Goal: Information Seeking & Learning: Learn about a topic

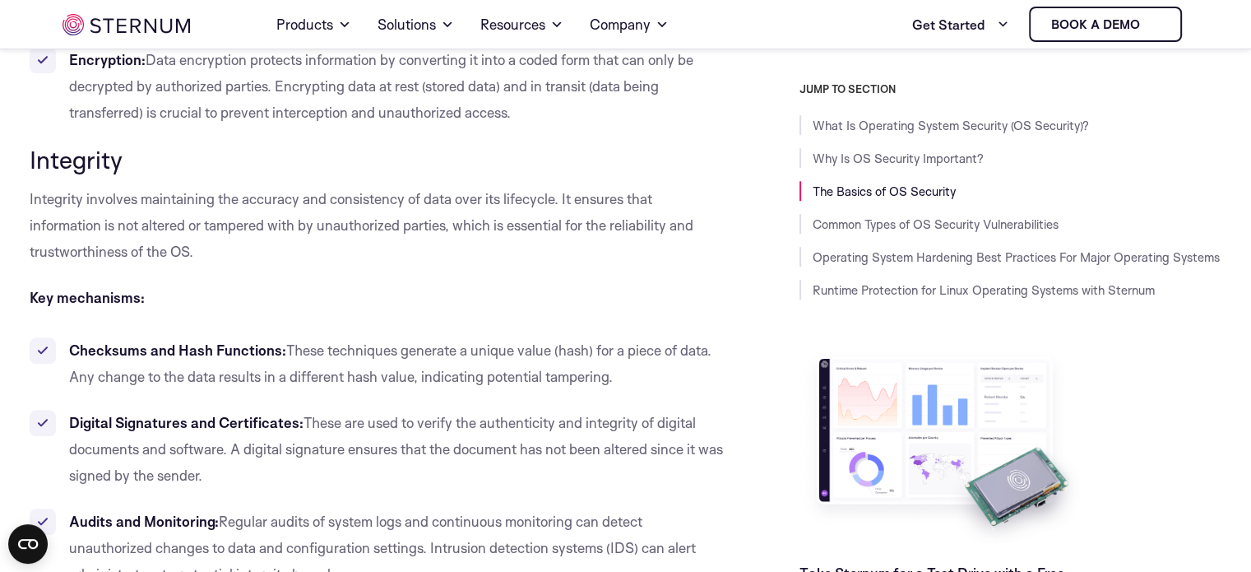
scroll to position [1532, 0]
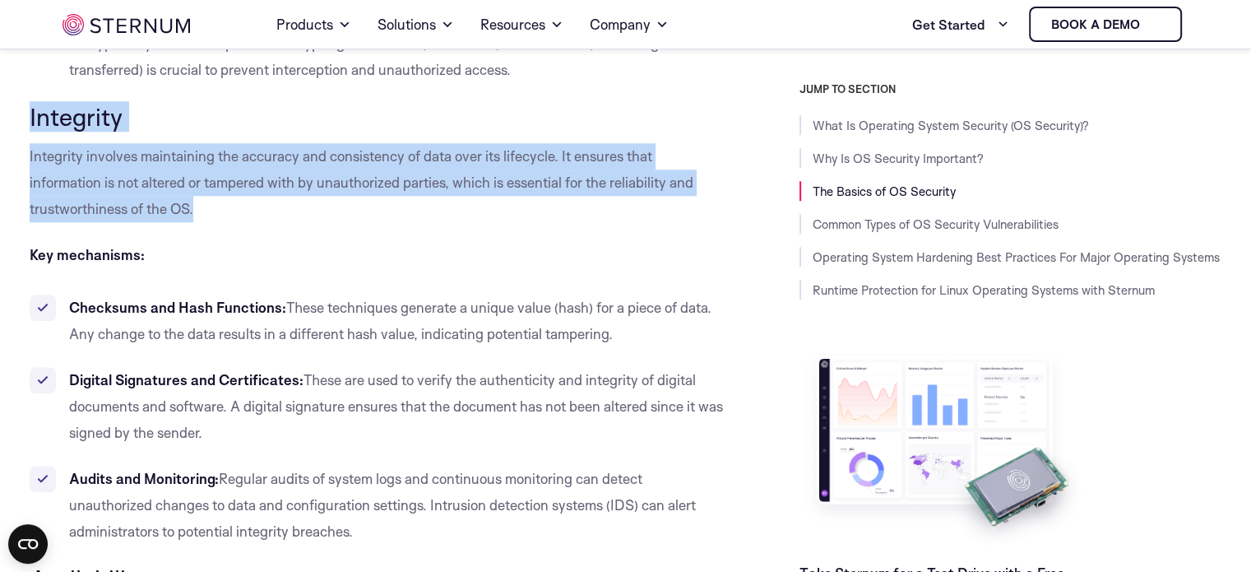
drag, startPoint x: 23, startPoint y: 101, endPoint x: 352, endPoint y: 203, distance: 344.4
copy div "Integrity Integrity involves maintaining the accuracy and consistency of data o…"
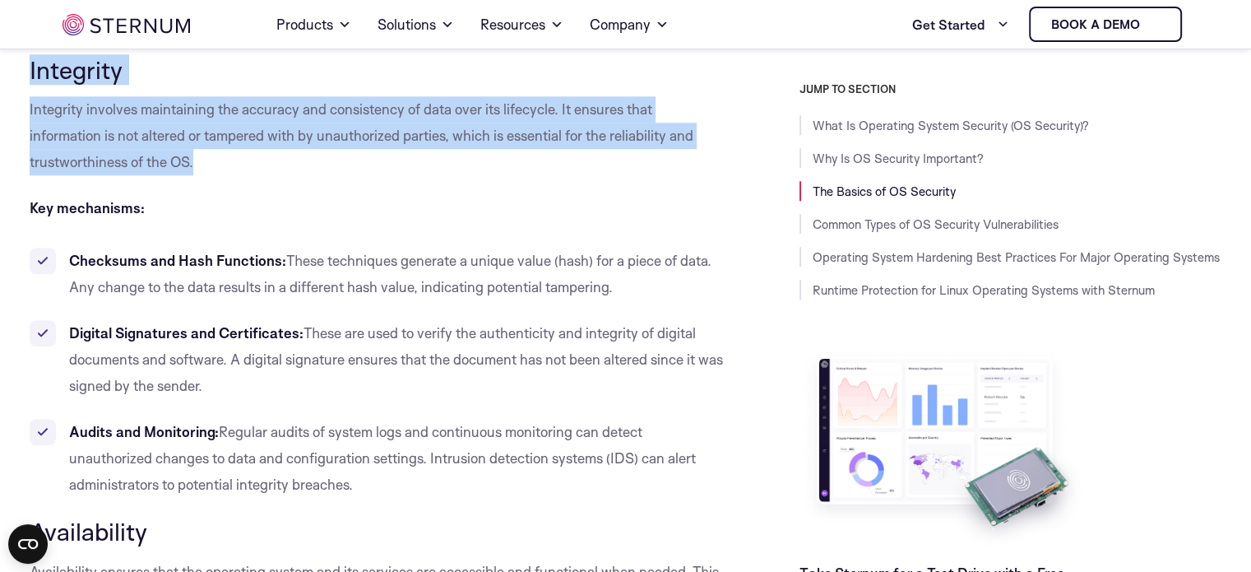
scroll to position [1600, 0]
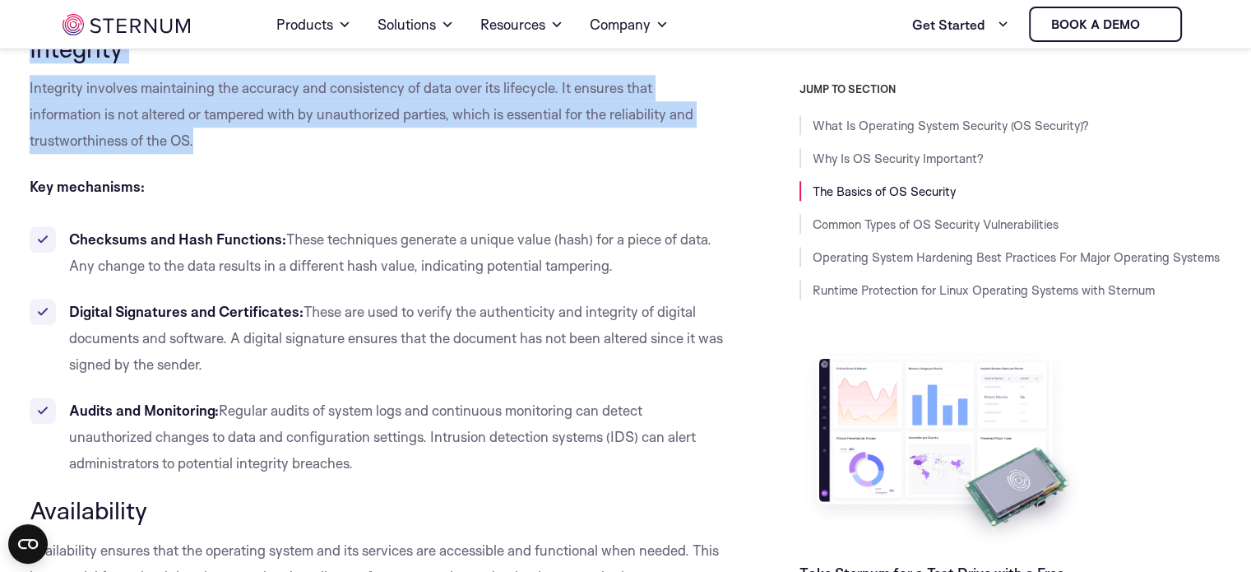
drag, startPoint x: 30, startPoint y: 184, endPoint x: 419, endPoint y: 463, distance: 477.9
copy div "Key mechanisms: Checksums and Hash Functions: These techniques generate a uniqu…"
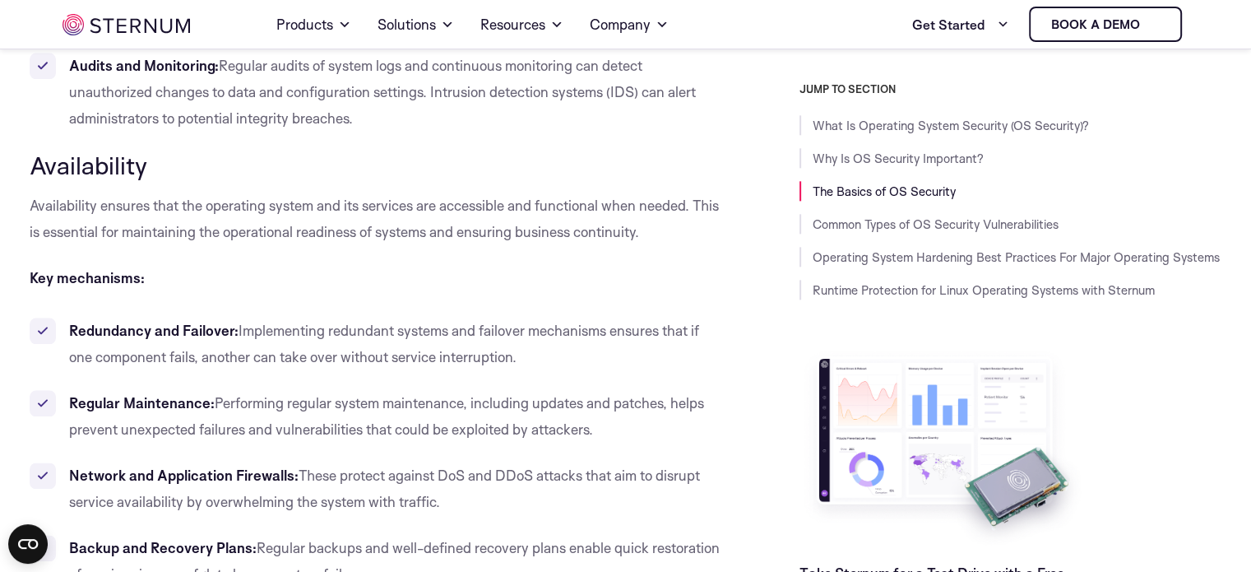
scroll to position [1966, 0]
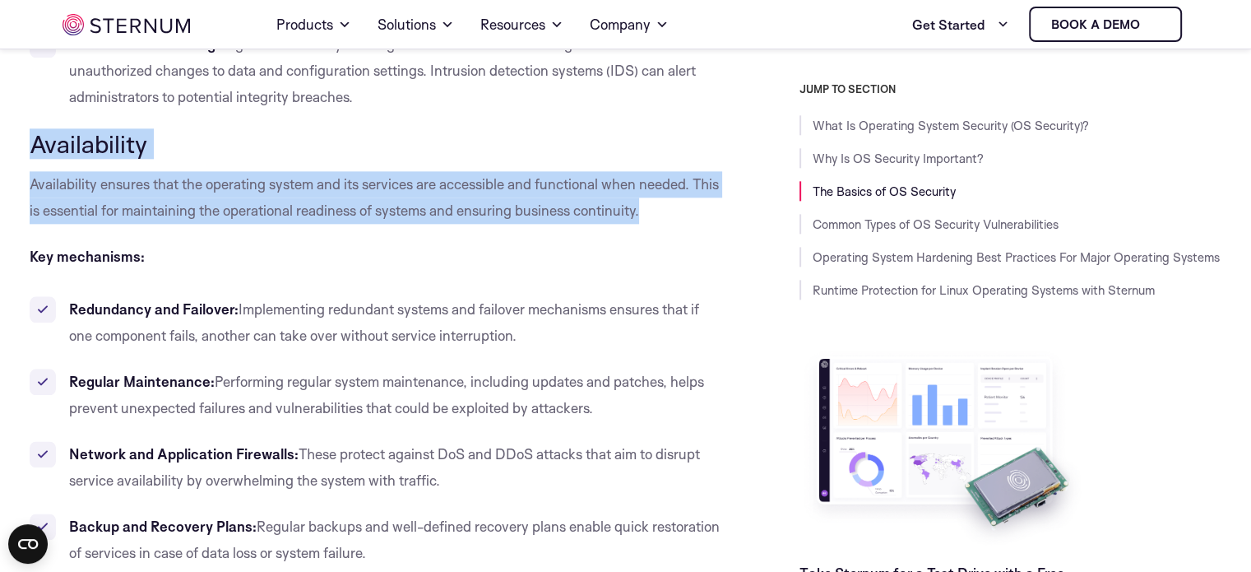
drag, startPoint x: 33, startPoint y: 147, endPoint x: 700, endPoint y: 206, distance: 669.5
copy div "Availability Availability ensures that the operating system and its services ar…"
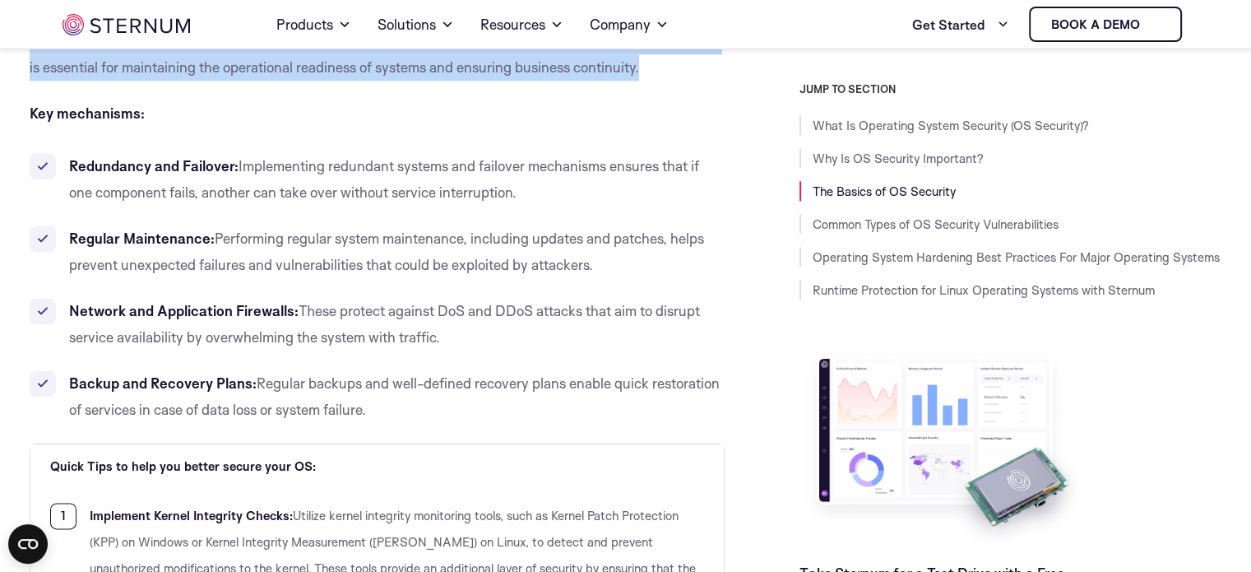
scroll to position [2088, 0]
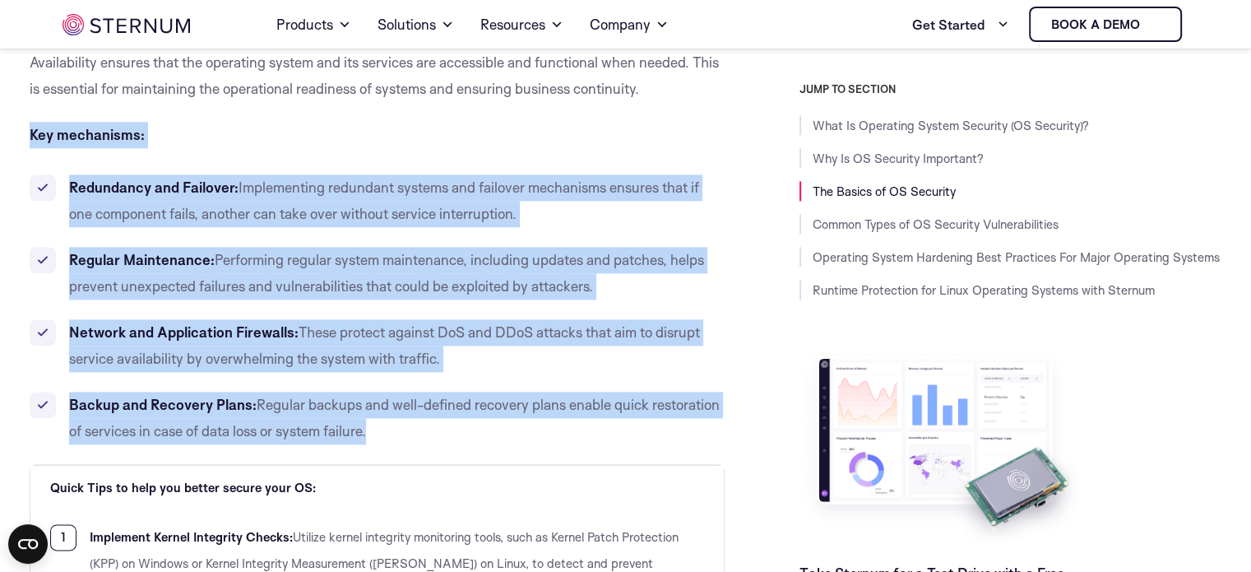
drag, startPoint x: 26, startPoint y: 127, endPoint x: 416, endPoint y: 427, distance: 492.0
copy div "Key mechanisms: Redundancy and Failover: Implementing redundant systems and fai…"
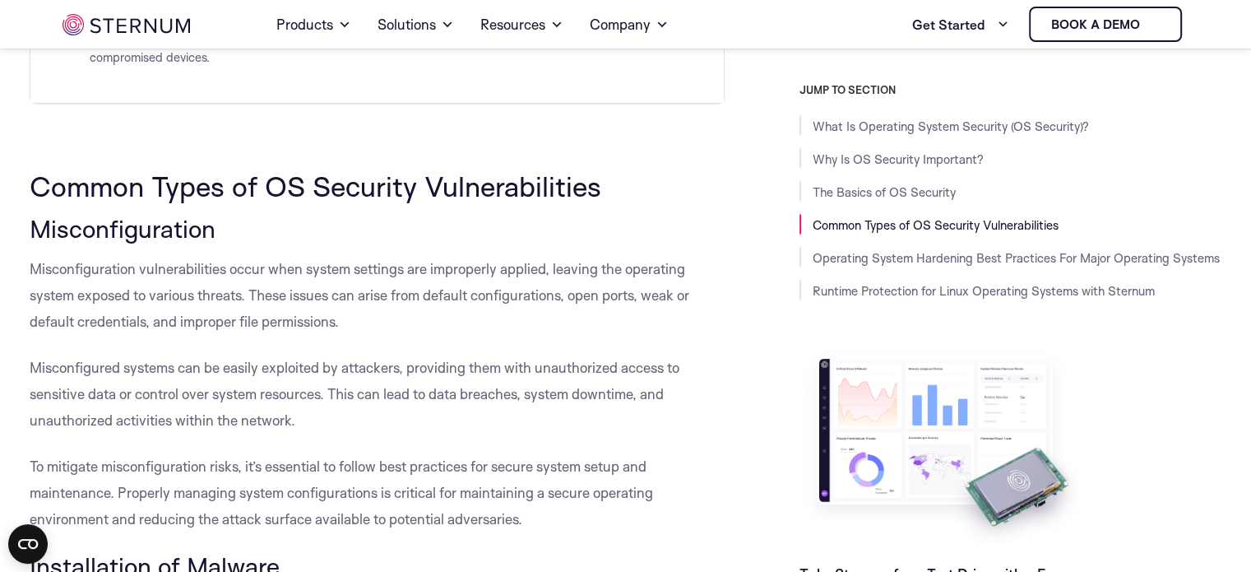
scroll to position [3090, 0]
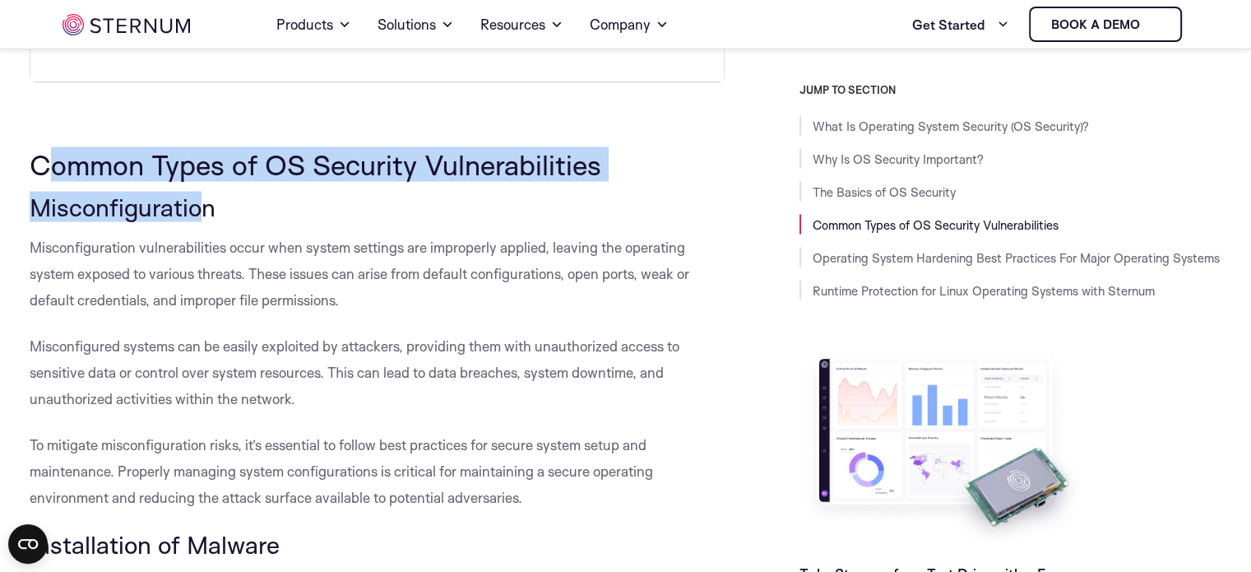
drag, startPoint x: 43, startPoint y: 161, endPoint x: 197, endPoint y: 183, distance: 156.2
drag, startPoint x: 28, startPoint y: 157, endPoint x: 610, endPoint y: 169, distance: 582.3
copy span "Common Types of OS Security Vulnerabilities"
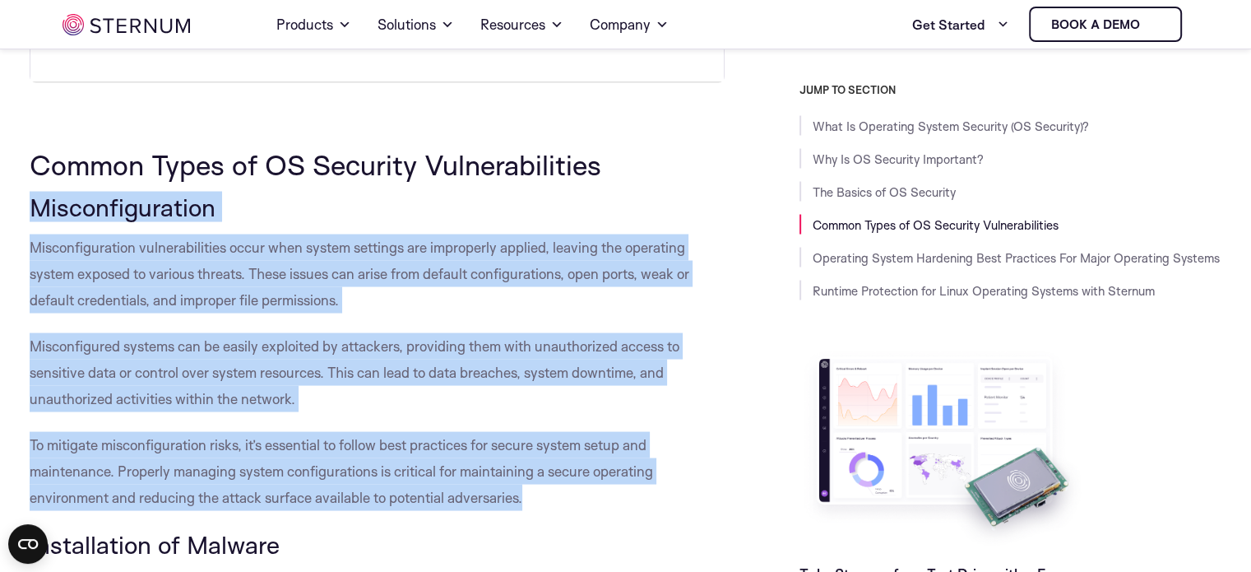
drag, startPoint x: 31, startPoint y: 203, endPoint x: 556, endPoint y: 488, distance: 597.2
copy div "Misconfiguration Misconfiguration vulnerabilities occur when system settings ar…"
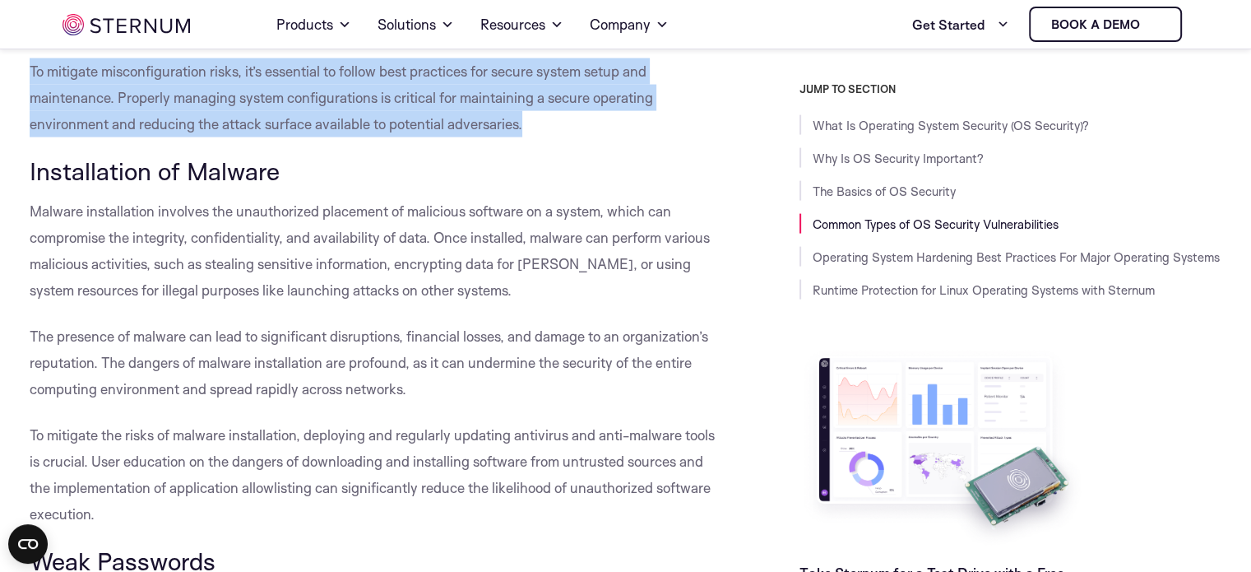
scroll to position [3528, 0]
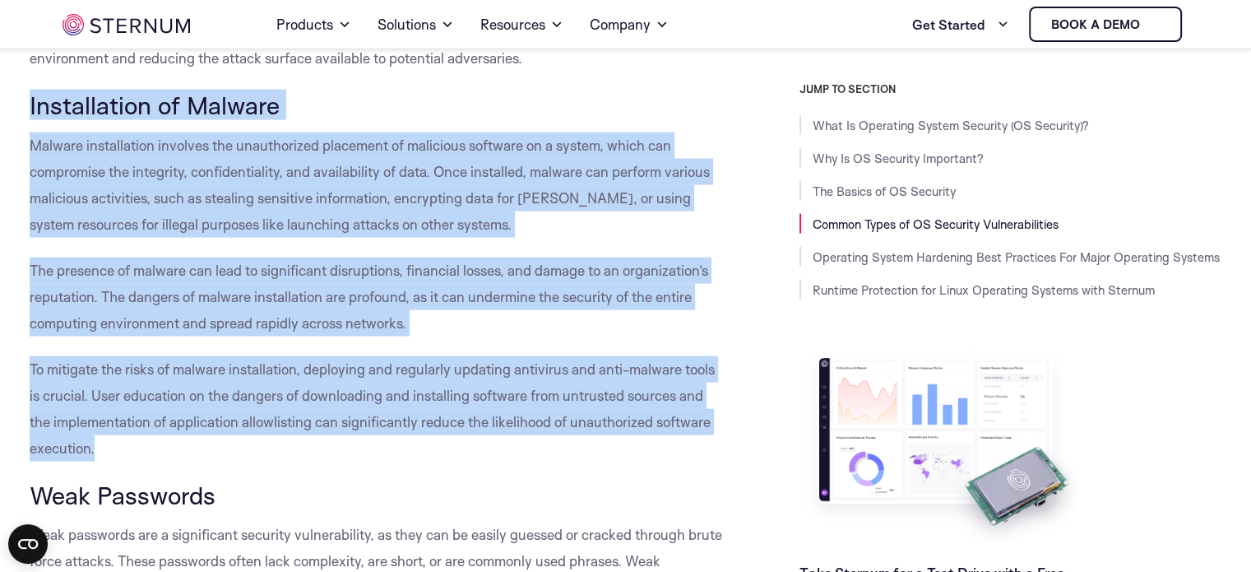
drag, startPoint x: 51, startPoint y: 118, endPoint x: 113, endPoint y: 446, distance: 333.2
copy div "Loremipsumdo si Ametcon Adipisc elitseddoeiu temporin utl etdoloremagn aliquaen…"
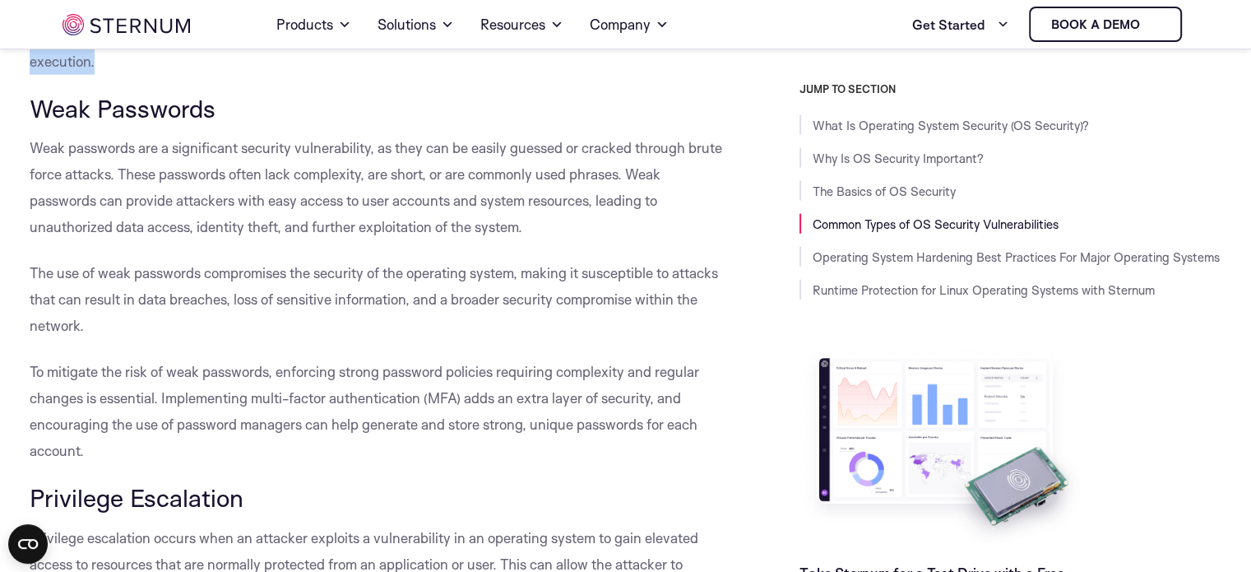
scroll to position [3957, 0]
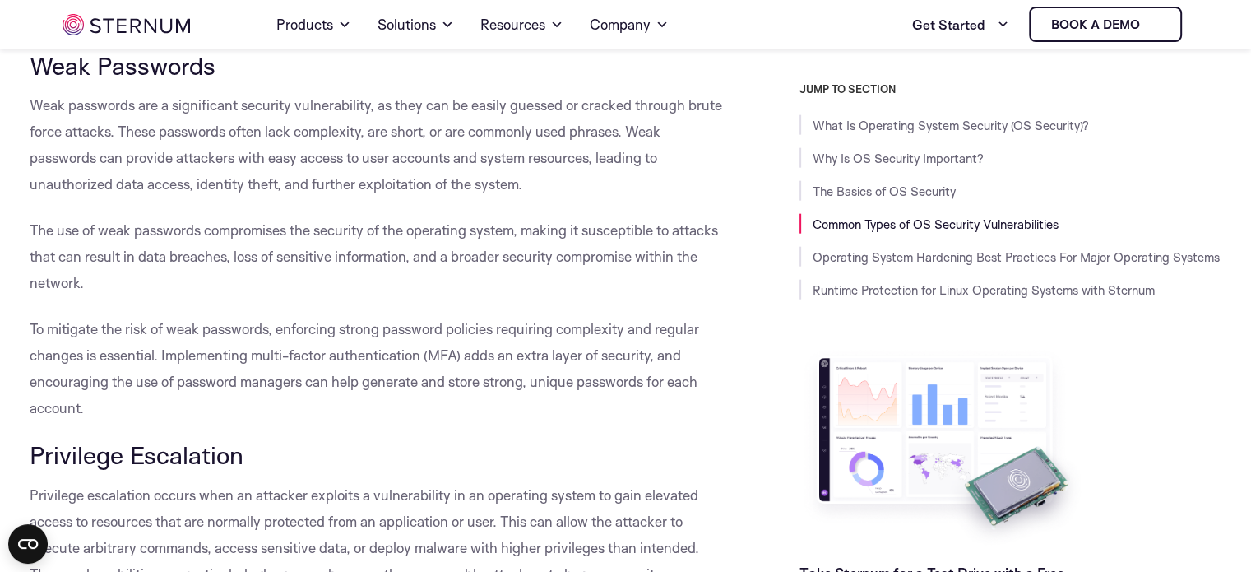
click at [33, 64] on span "Weak Passwords" at bounding box center [123, 65] width 186 height 30
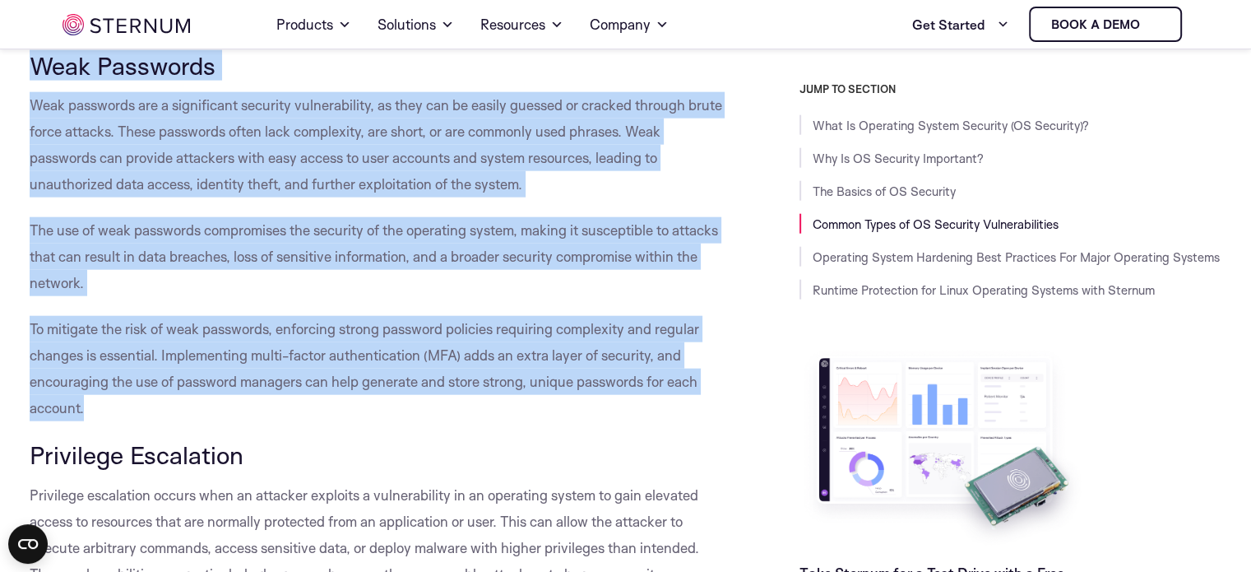
drag, startPoint x: 33, startPoint y: 64, endPoint x: 118, endPoint y: 322, distance: 271.2
copy div "Weak Passwords Weak passwords are a significant security vulnerability, as they…"
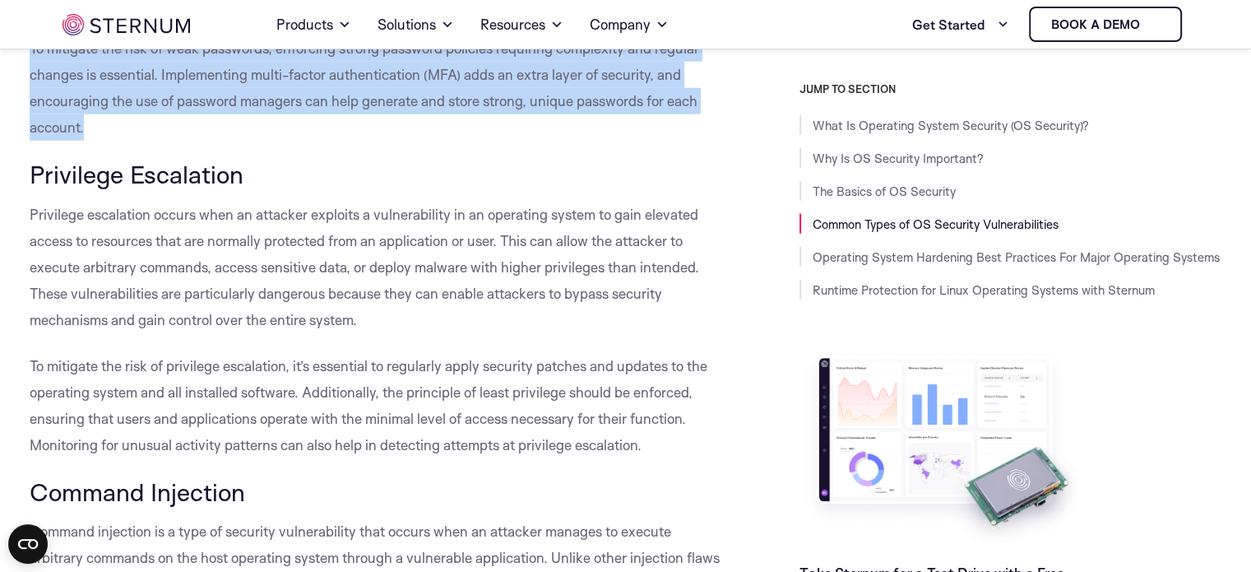
scroll to position [4260, 0]
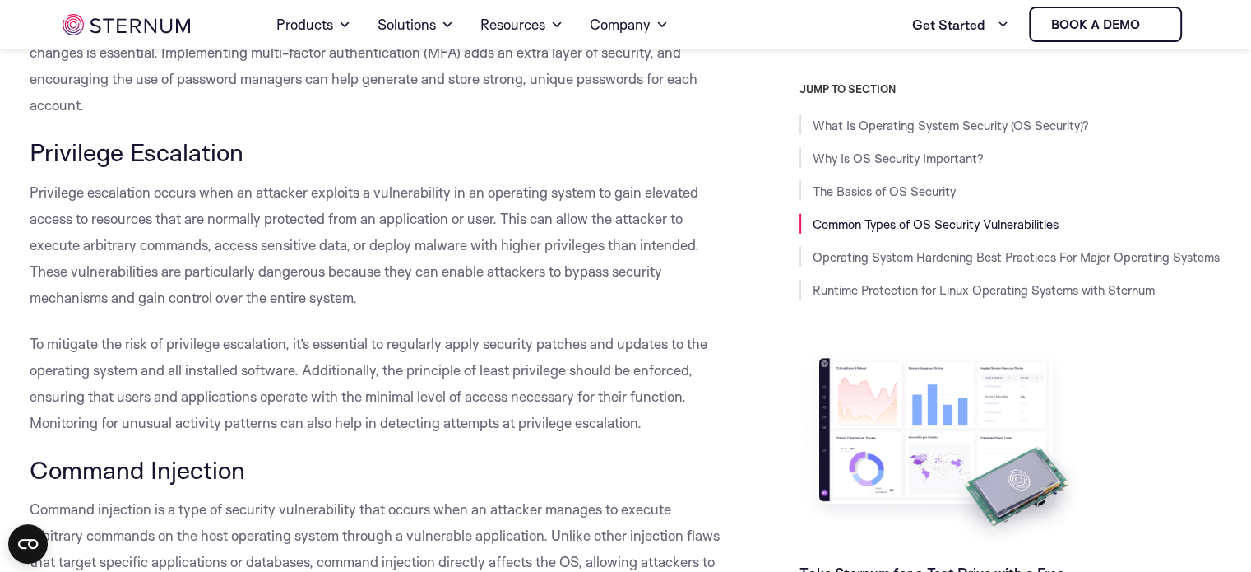
click at [492, 160] on h3 "Privilege Escalation" at bounding box center [378, 152] width 696 height 28
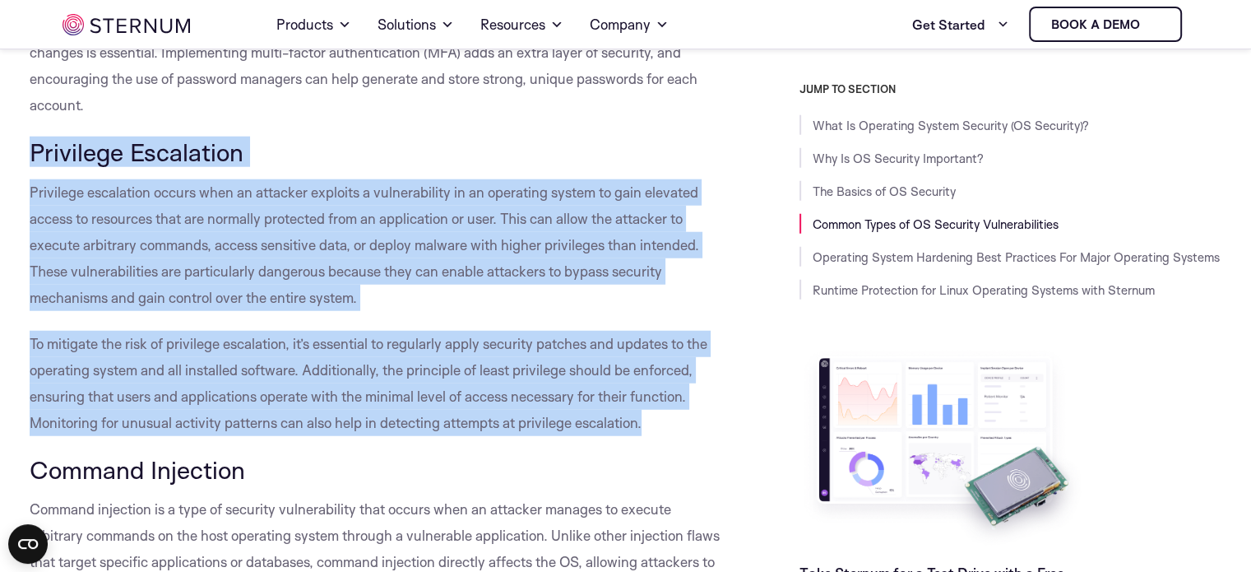
drag, startPoint x: 32, startPoint y: 146, endPoint x: 632, endPoint y: 405, distance: 653.5
copy div "Privilege Escalation Privilege escalation occurs when an attacker exploits a vu…"
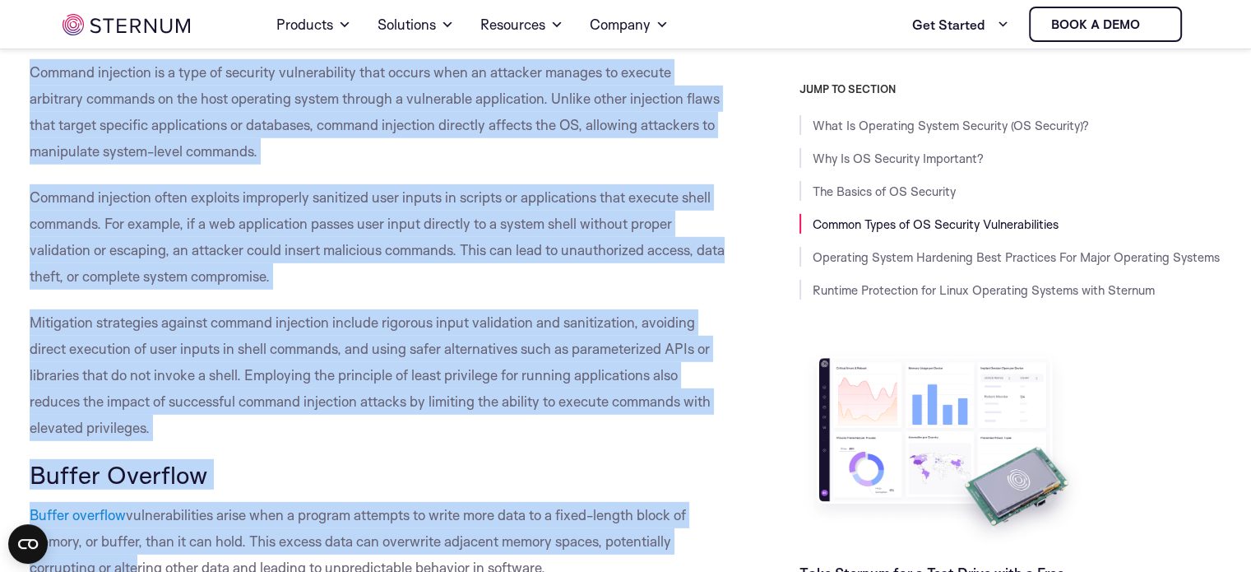
scroll to position [4725, 0]
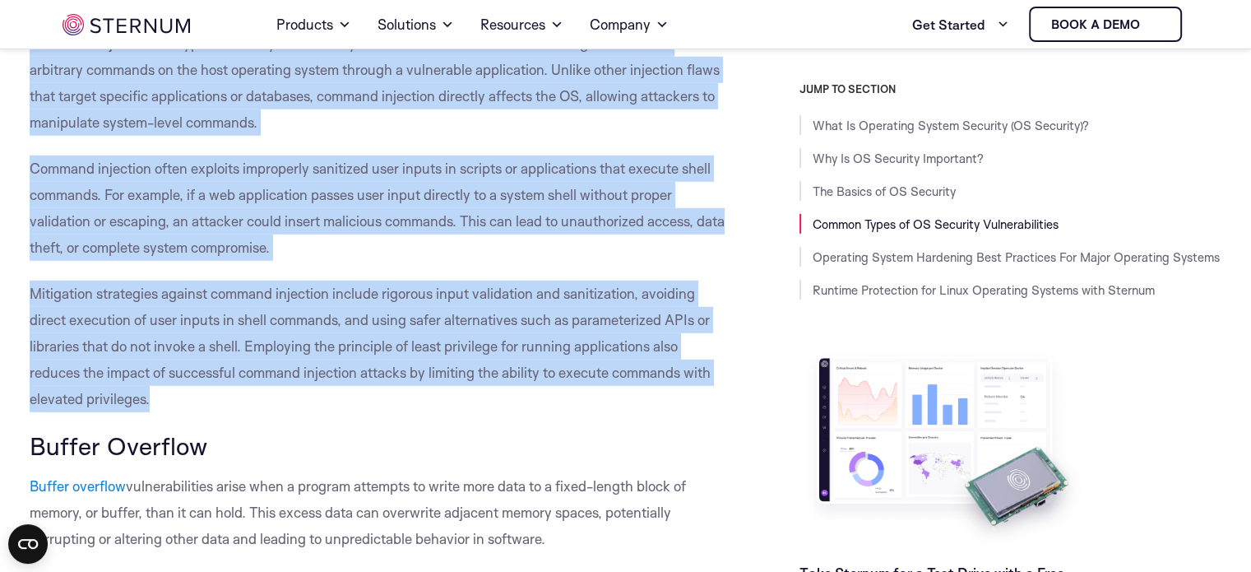
drag, startPoint x: 49, startPoint y: 192, endPoint x: 181, endPoint y: 394, distance: 240.6
copy div "Command Injection Command injection is a type of security vulnerability that oc…"
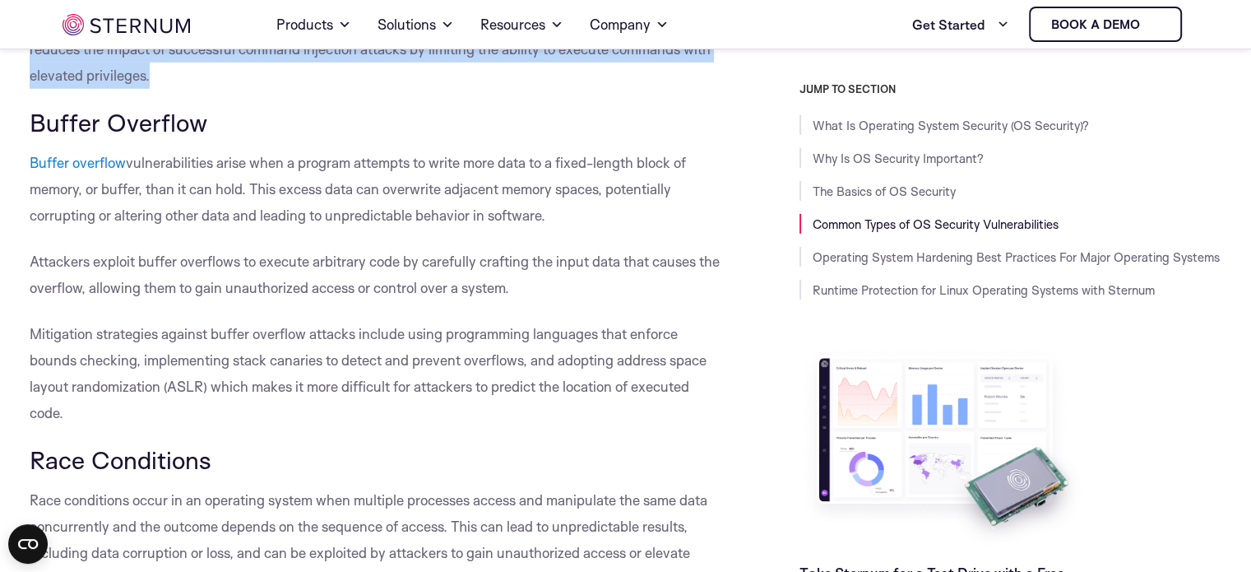
scroll to position [5069, 0]
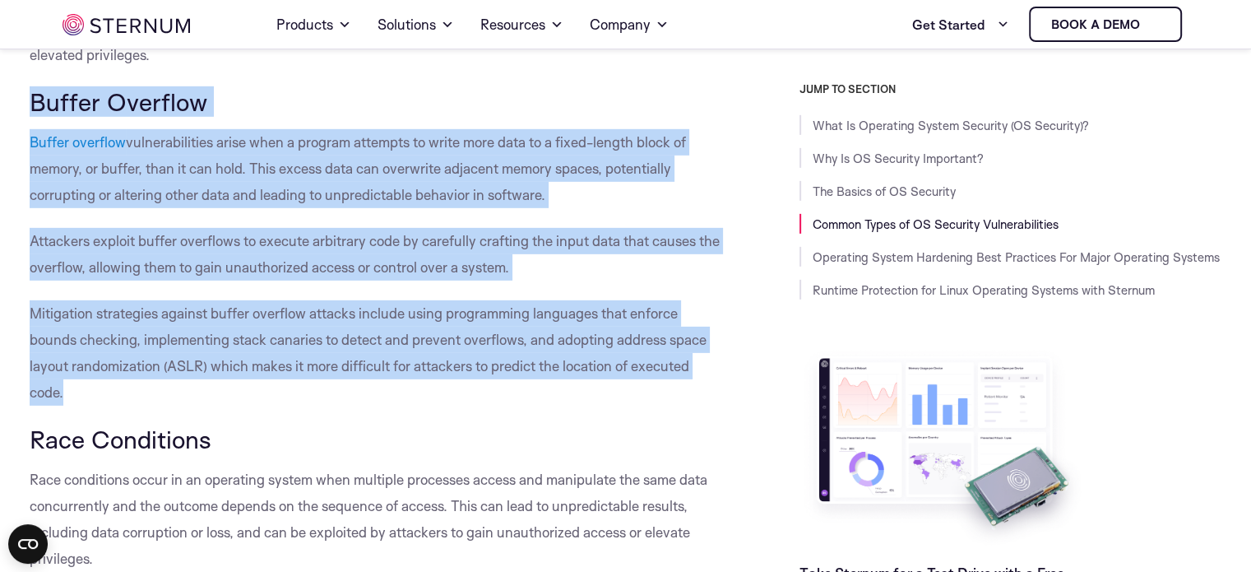
drag, startPoint x: 33, startPoint y: 96, endPoint x: 171, endPoint y: 294, distance: 241.6
click at [67, 176] on p "Buffer overflow vulnerabilities arise when a program attempts to write more dat…" at bounding box center [378, 168] width 696 height 79
drag, startPoint x: 28, startPoint y: 94, endPoint x: 90, endPoint y: 348, distance: 261.7
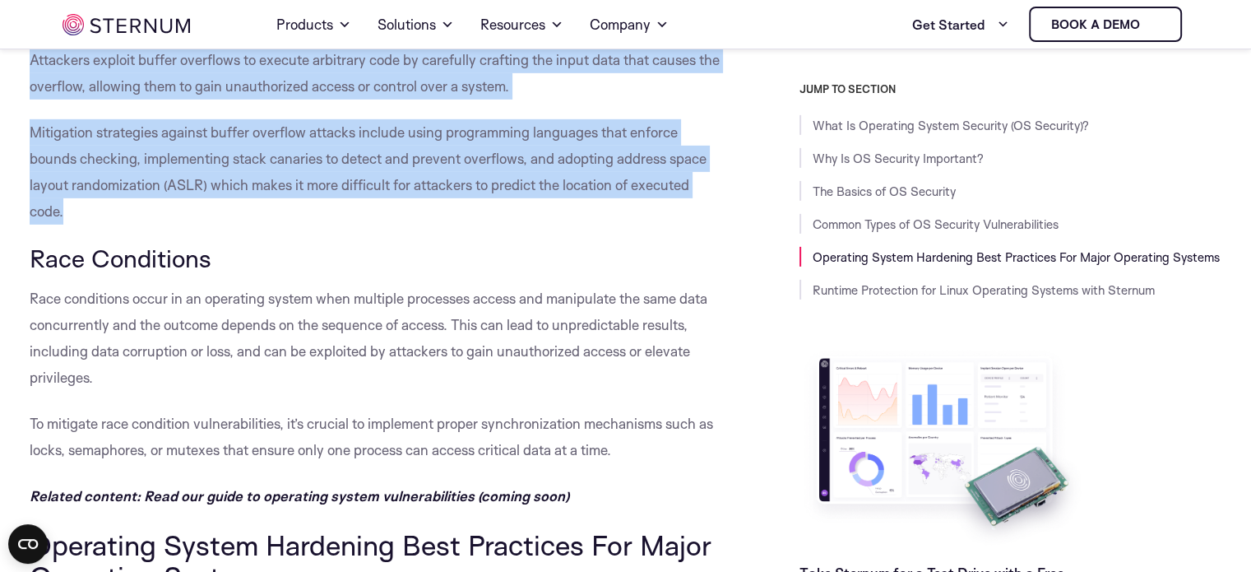
scroll to position [5313, 0]
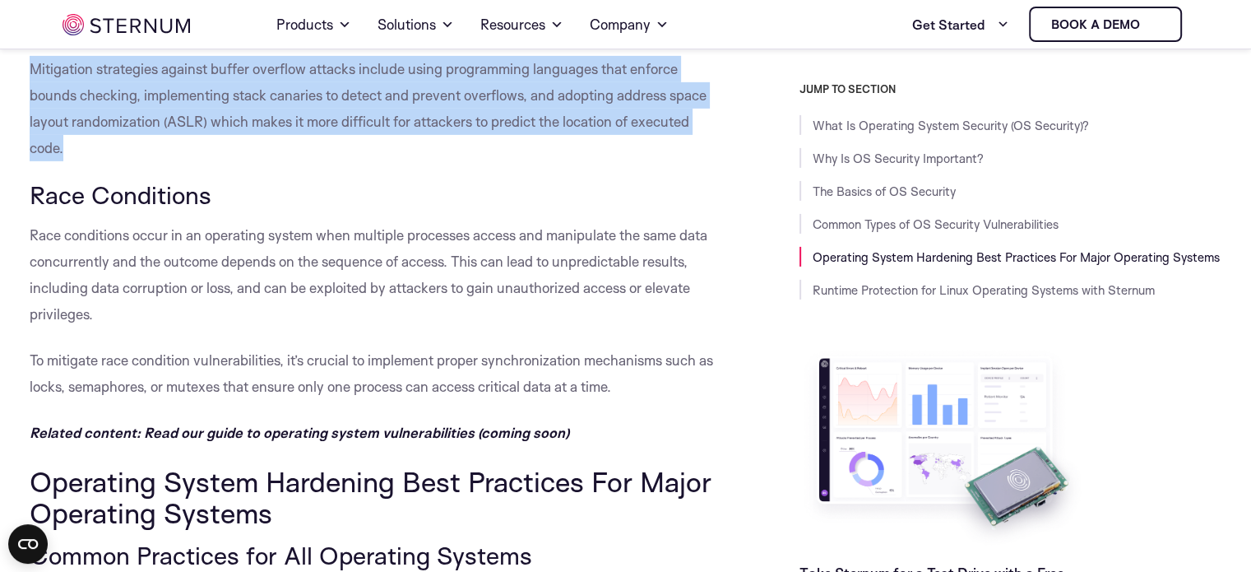
drag, startPoint x: 32, startPoint y: 193, endPoint x: 641, endPoint y: 373, distance: 635.2
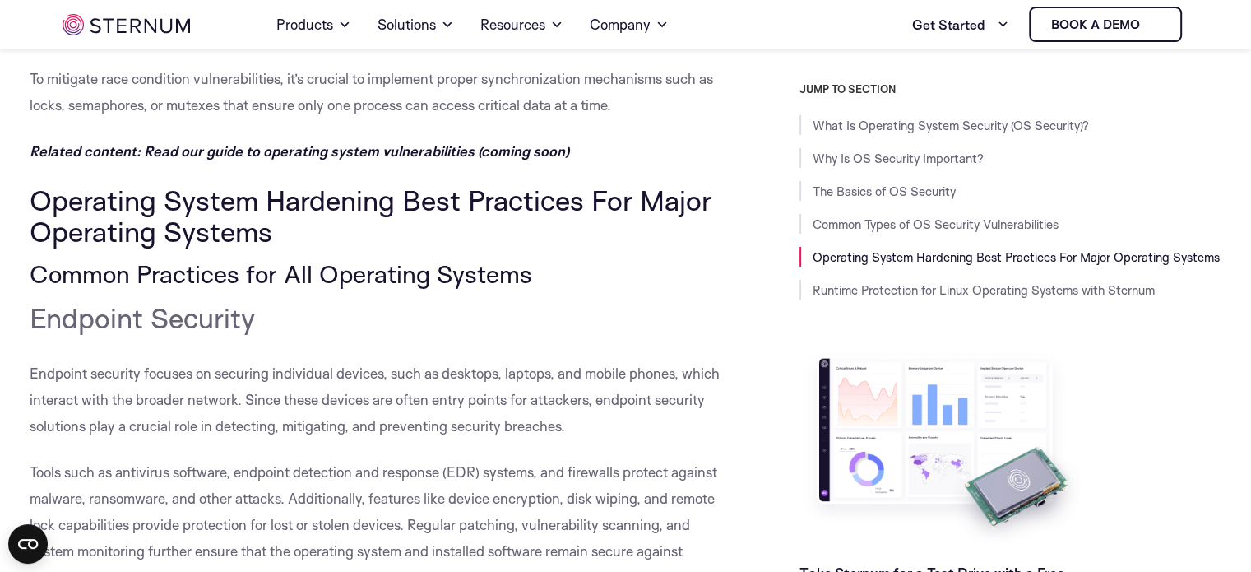
scroll to position [5552, 0]
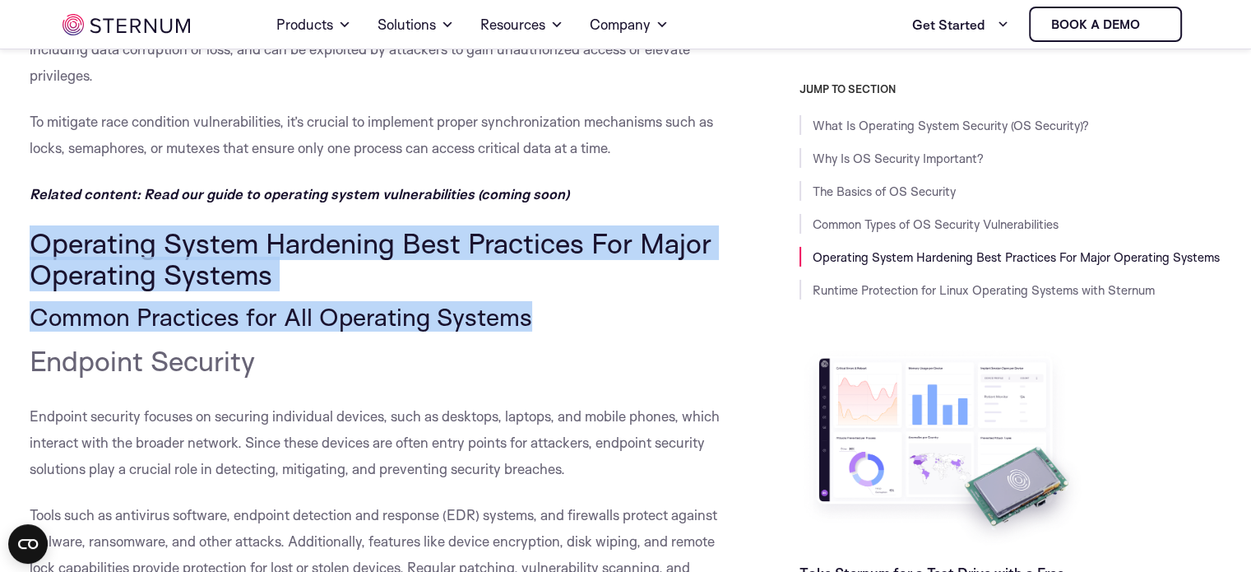
drag, startPoint x: 35, startPoint y: 234, endPoint x: 545, endPoint y: 312, distance: 516.5
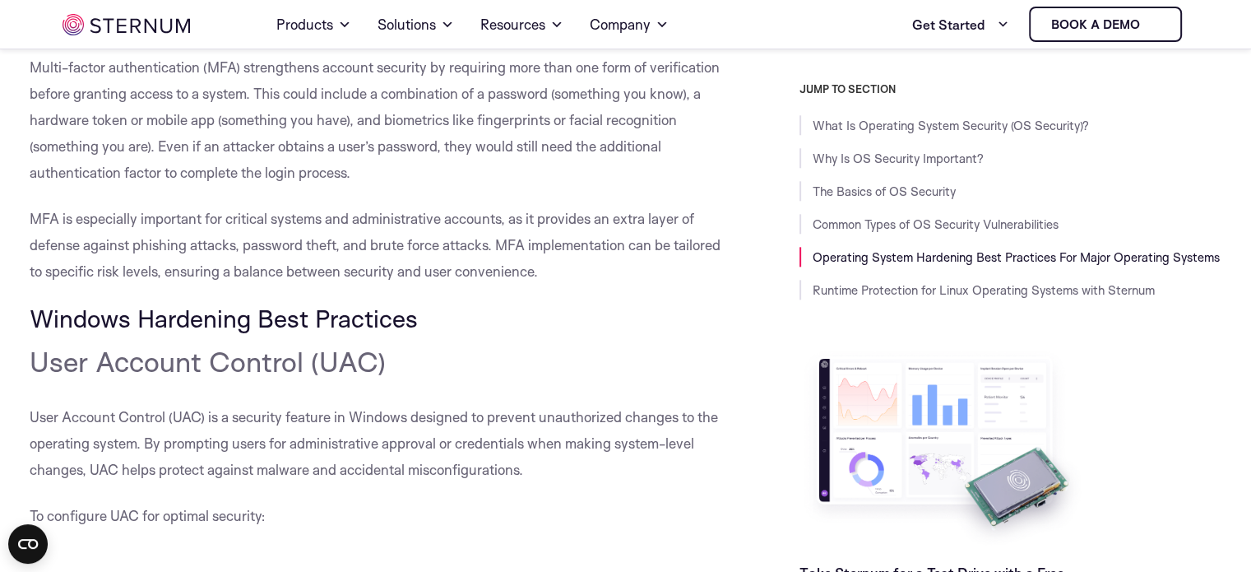
scroll to position [8143, 0]
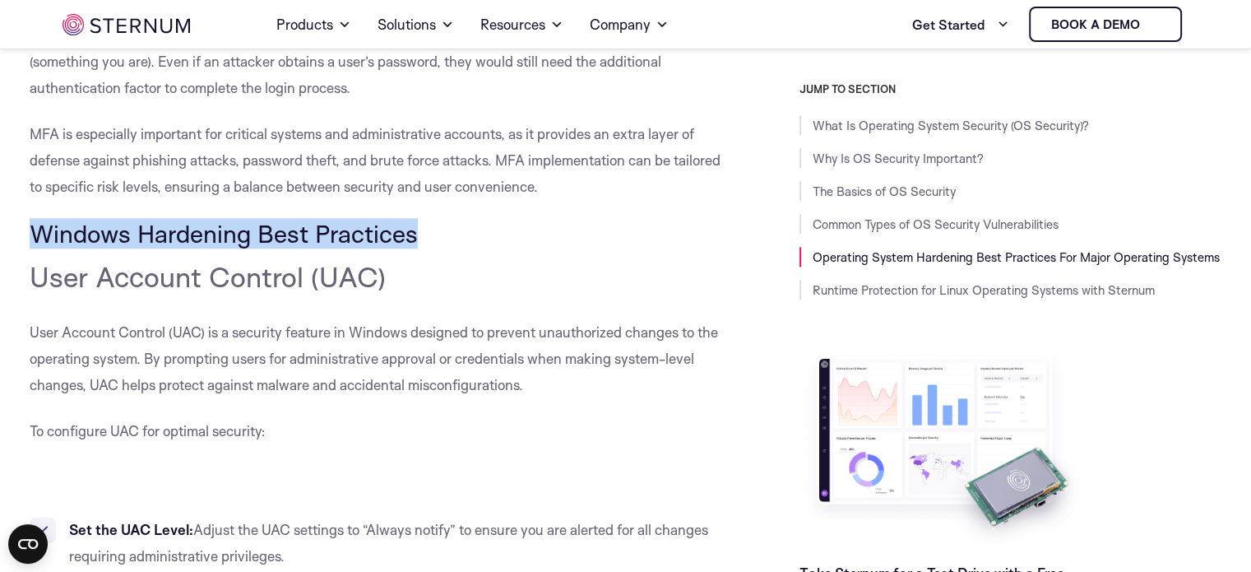
drag, startPoint x: 32, startPoint y: 229, endPoint x: 448, endPoint y: 243, distance: 416.3
click at [448, 243] on h3 "Windows Hardening Best Practices" at bounding box center [378, 234] width 696 height 28
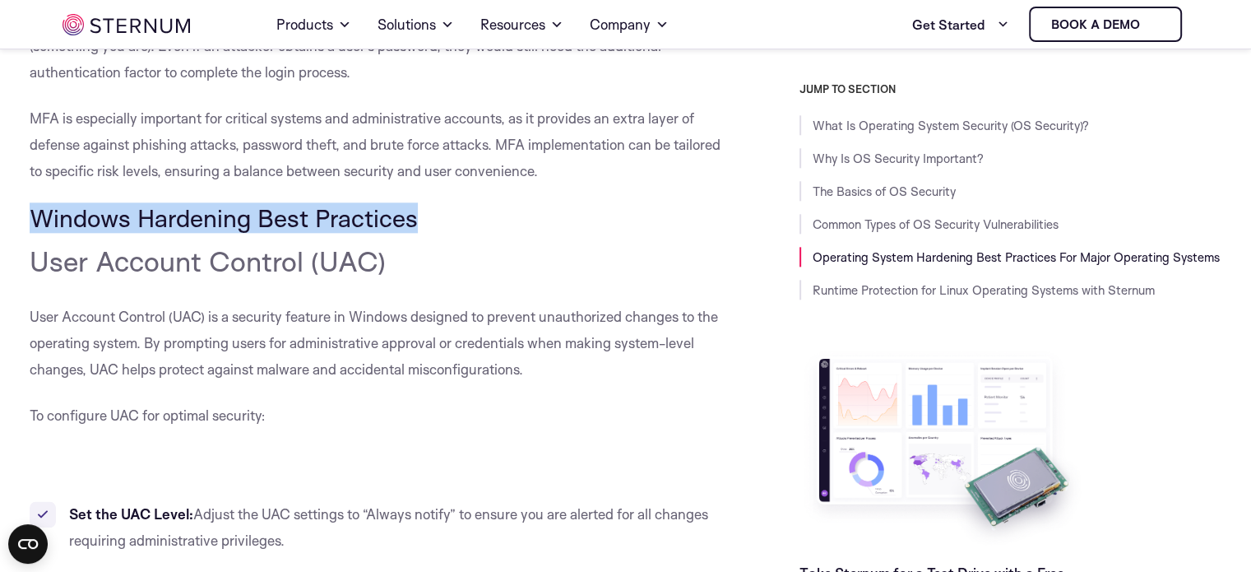
scroll to position [8116, 0]
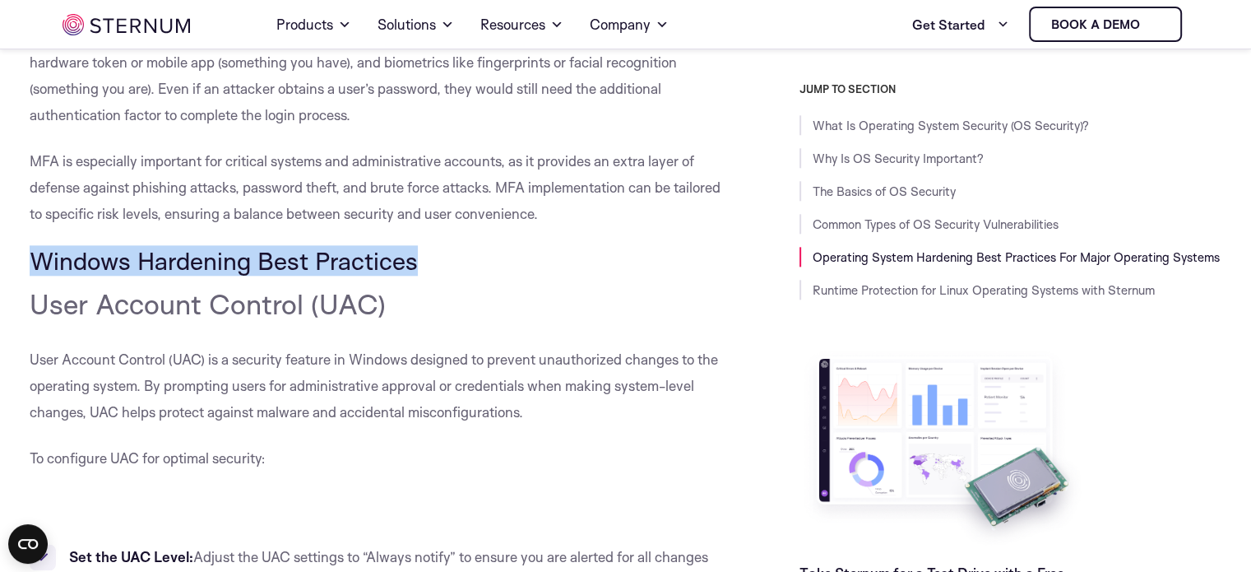
click at [674, 265] on h3 "Windows Hardening Best Practices" at bounding box center [378, 261] width 696 height 28
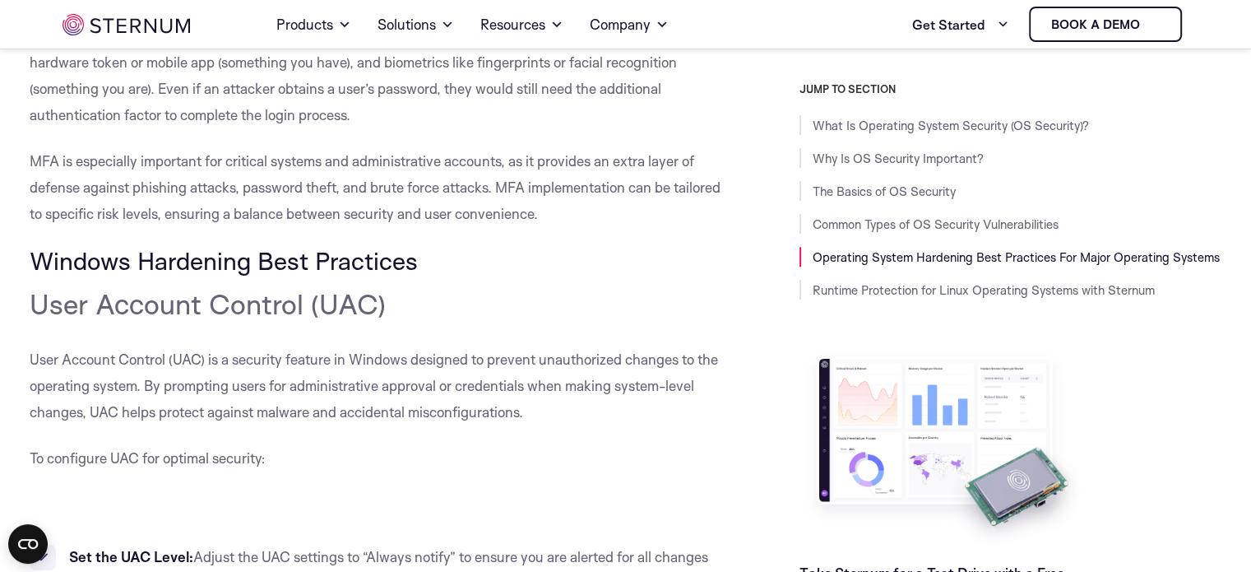
click at [674, 265] on h3 "Windows Hardening Best Practices" at bounding box center [378, 261] width 696 height 28
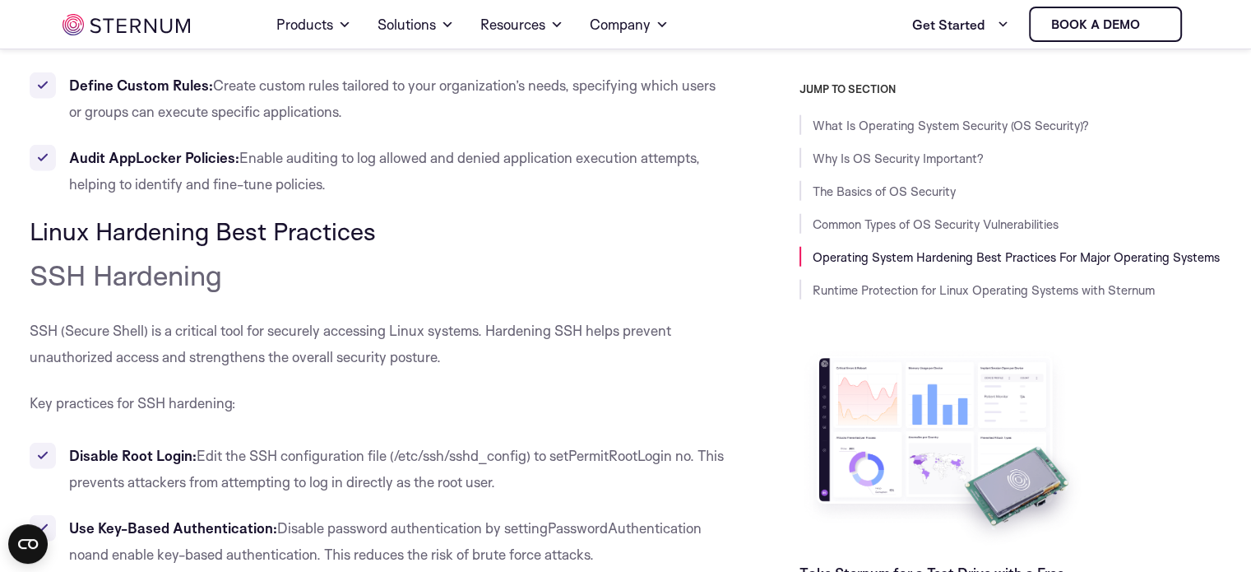
scroll to position [10431, 0]
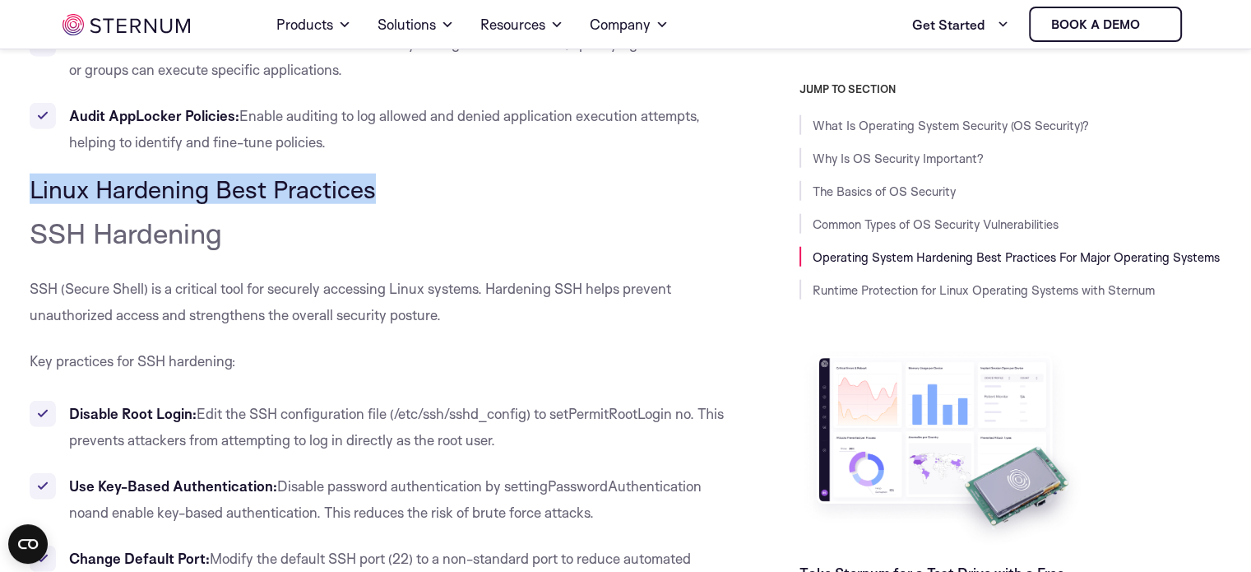
drag, startPoint x: 30, startPoint y: 189, endPoint x: 390, endPoint y: 192, distance: 359.4
click at [390, 192] on h3 "Linux Hardening Best Practices" at bounding box center [378, 189] width 696 height 28
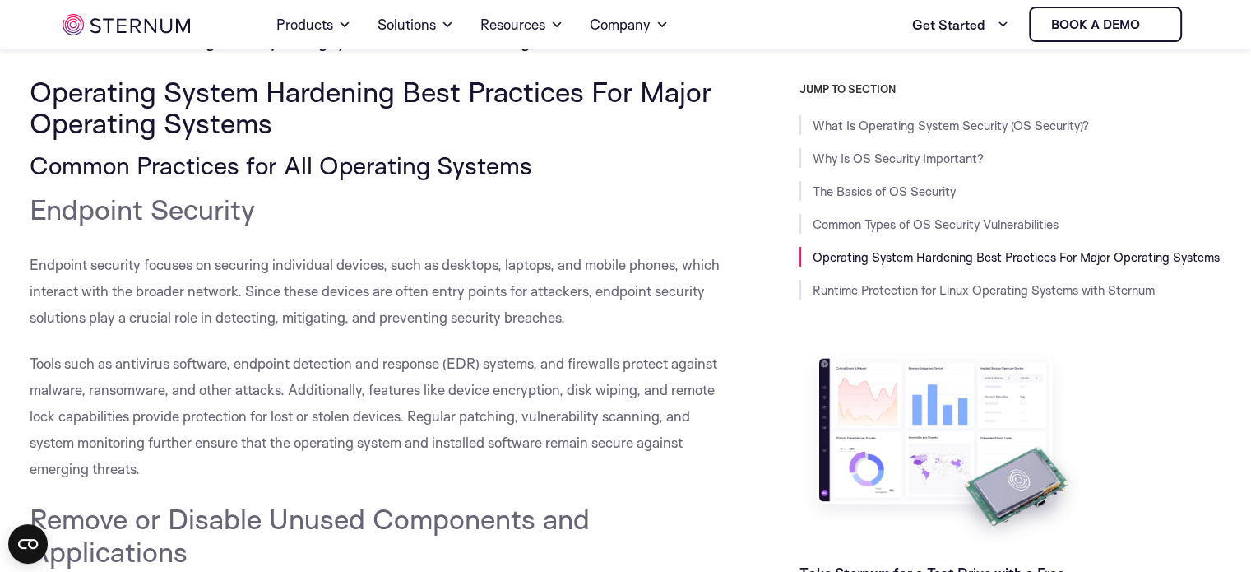
scroll to position [5670, 0]
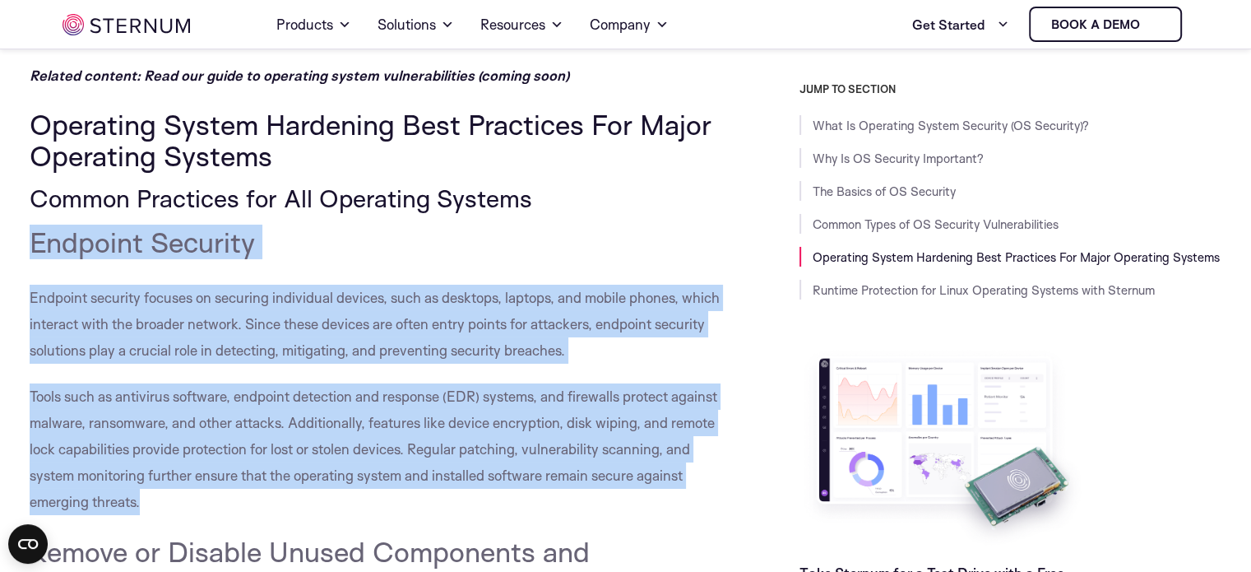
drag, startPoint x: 48, startPoint y: 272, endPoint x: 247, endPoint y: 479, distance: 287.3
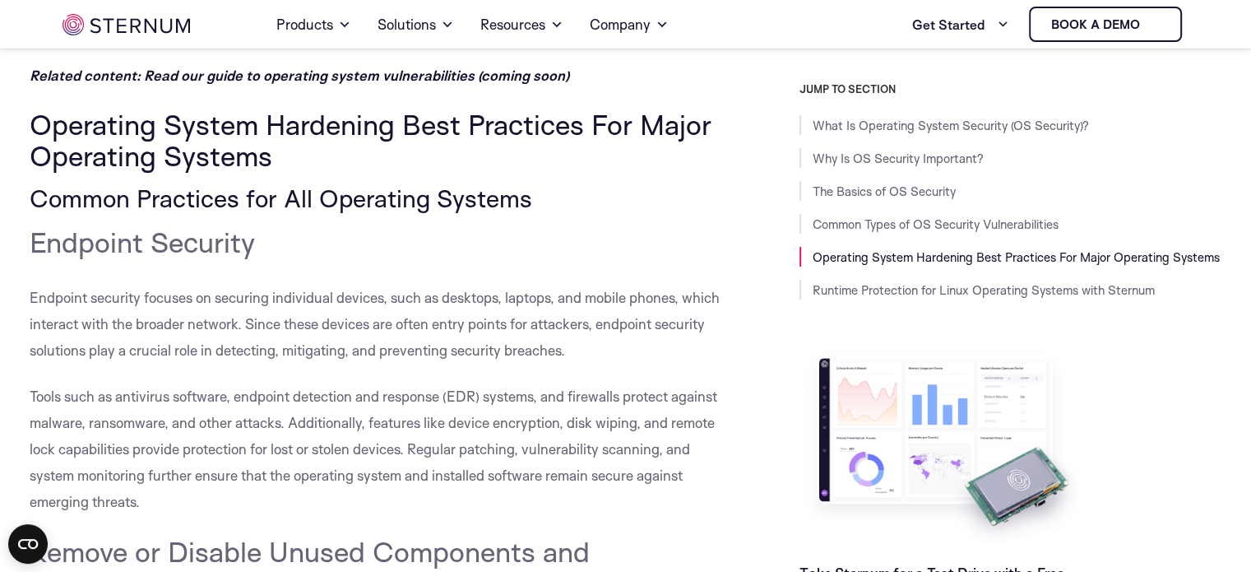
click at [164, 507] on p "Tools such as antivirus software, endpoint detection and response (EDR) systems…" at bounding box center [378, 449] width 696 height 132
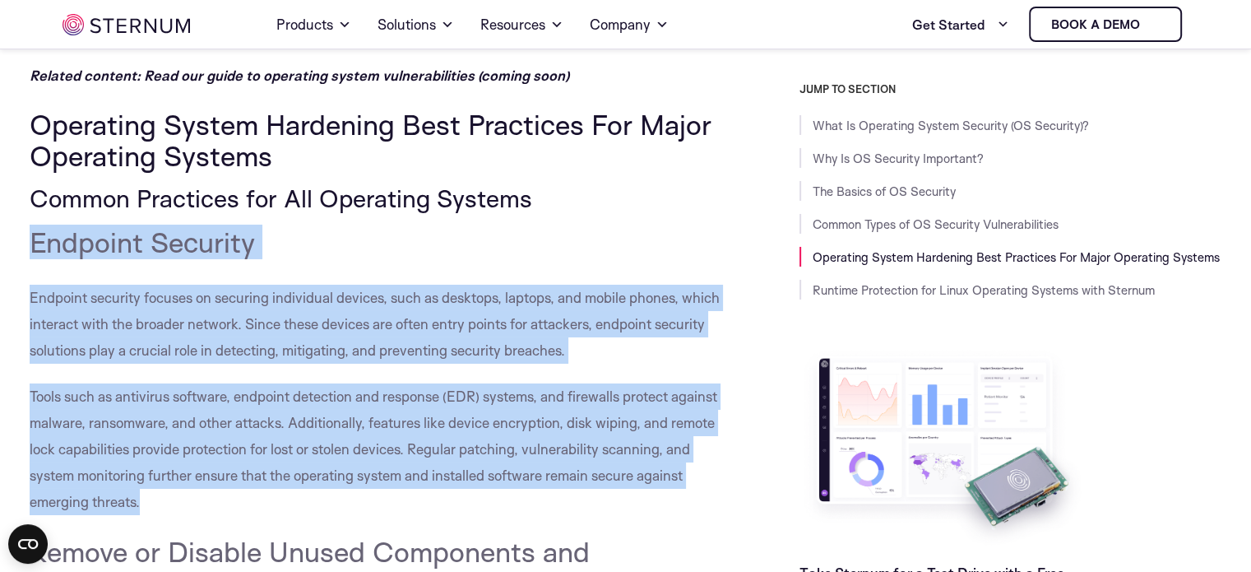
drag, startPoint x: 149, startPoint y: 502, endPoint x: 20, endPoint y: 243, distance: 289.4
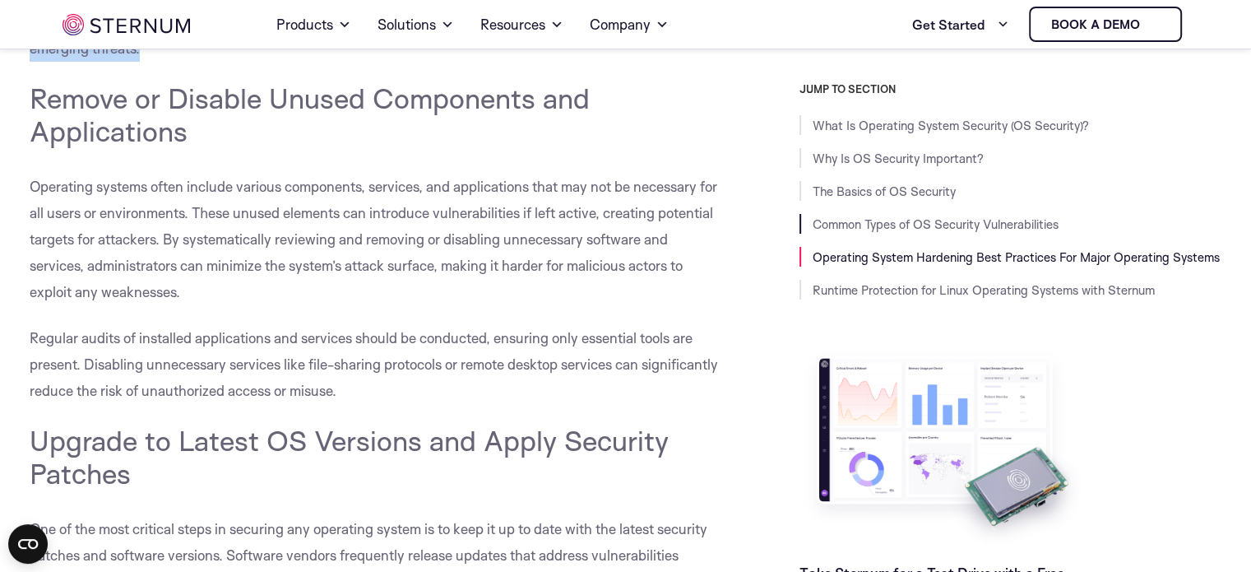
scroll to position [6165, 0]
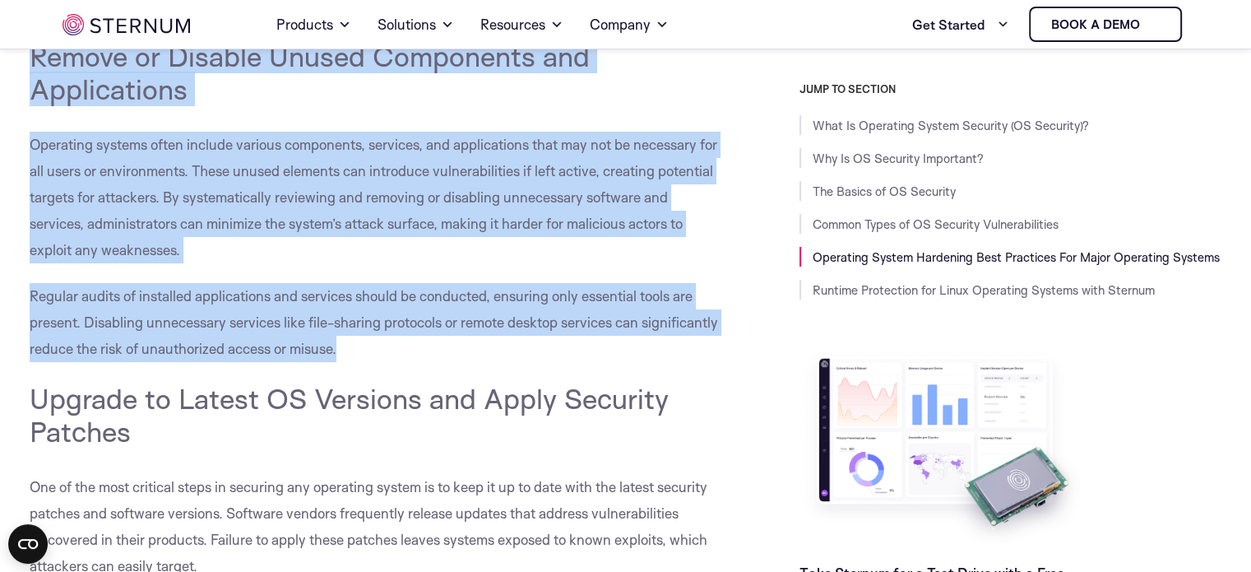
drag, startPoint x: 27, startPoint y: 62, endPoint x: 345, endPoint y: 352, distance: 429.6
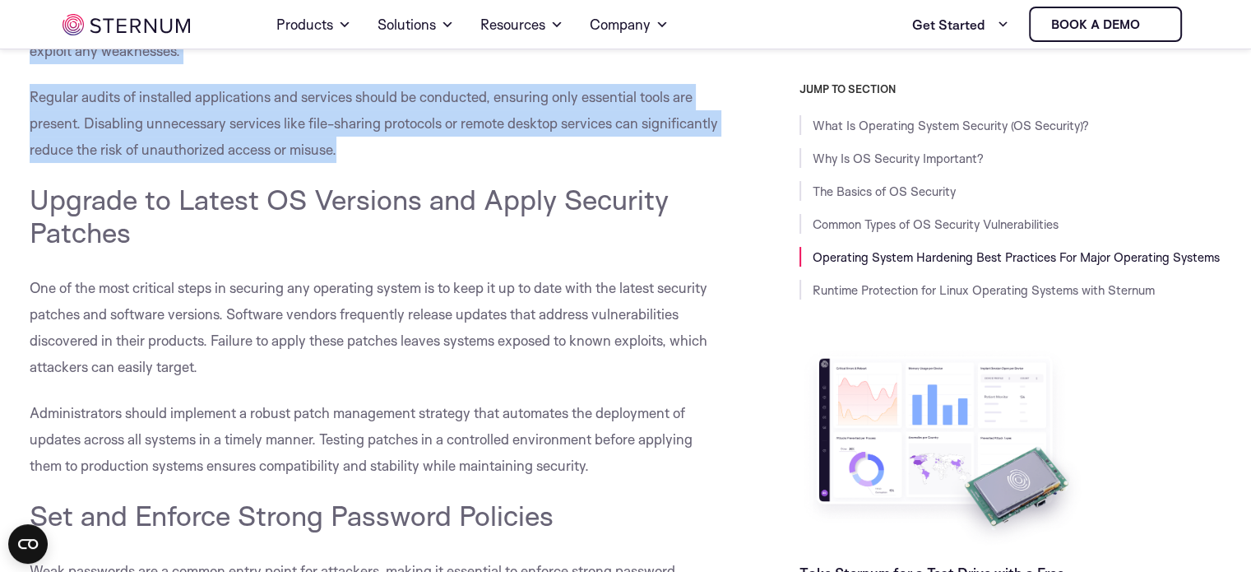
scroll to position [6397, 0]
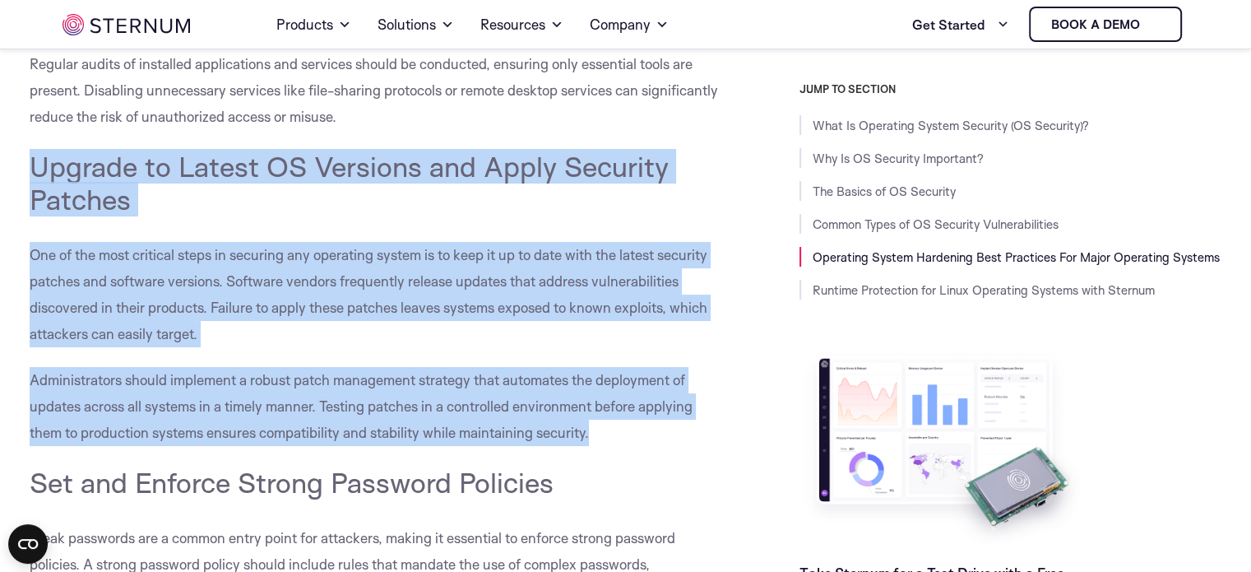
drag, startPoint x: 36, startPoint y: 154, endPoint x: 633, endPoint y: 410, distance: 649.8
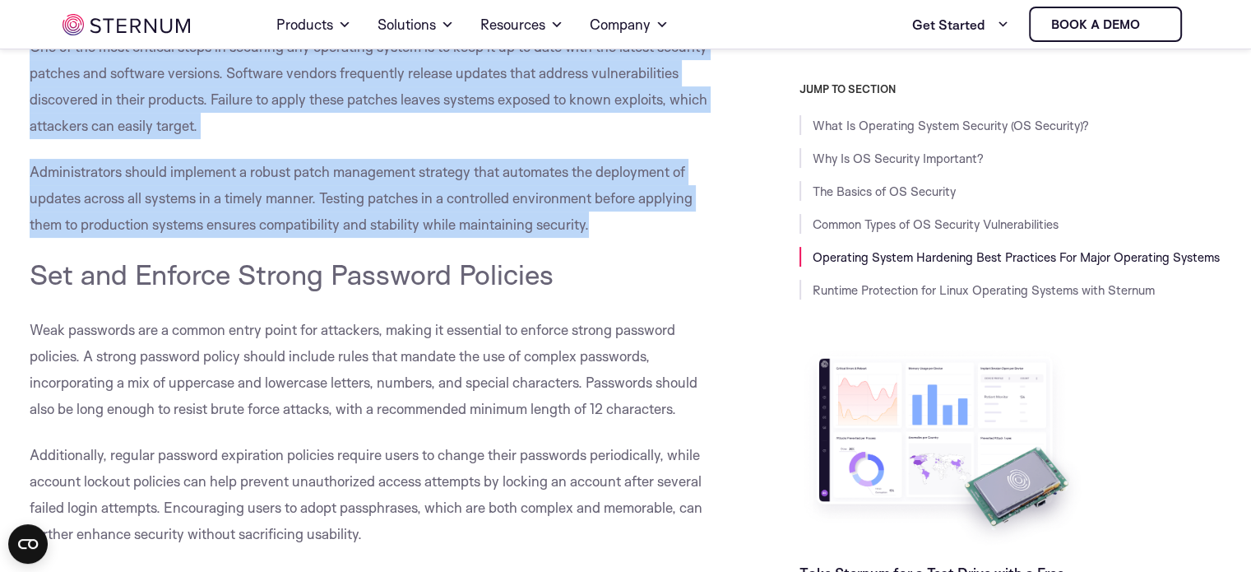
scroll to position [6747, 0]
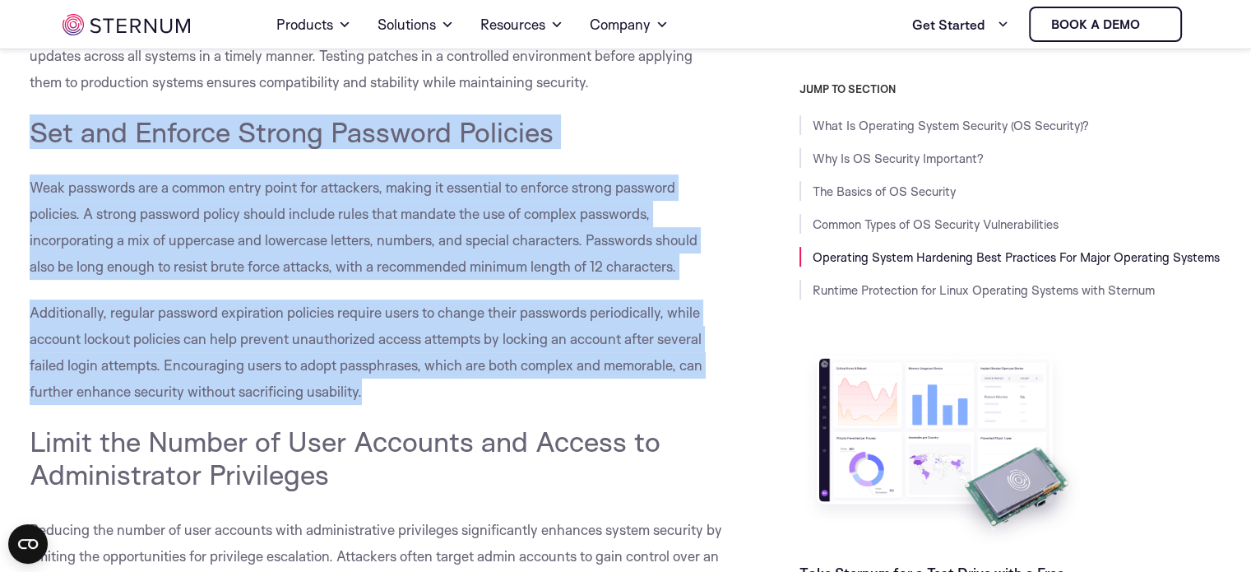
drag, startPoint x: 30, startPoint y: 123, endPoint x: 387, endPoint y: 386, distance: 443.6
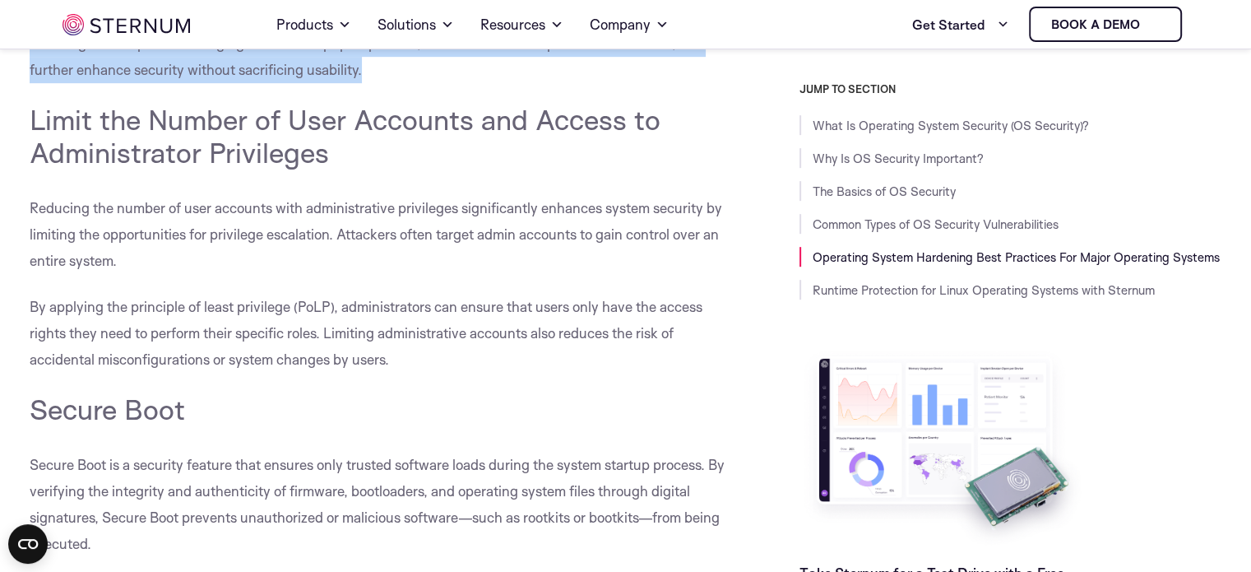
scroll to position [7112, 0]
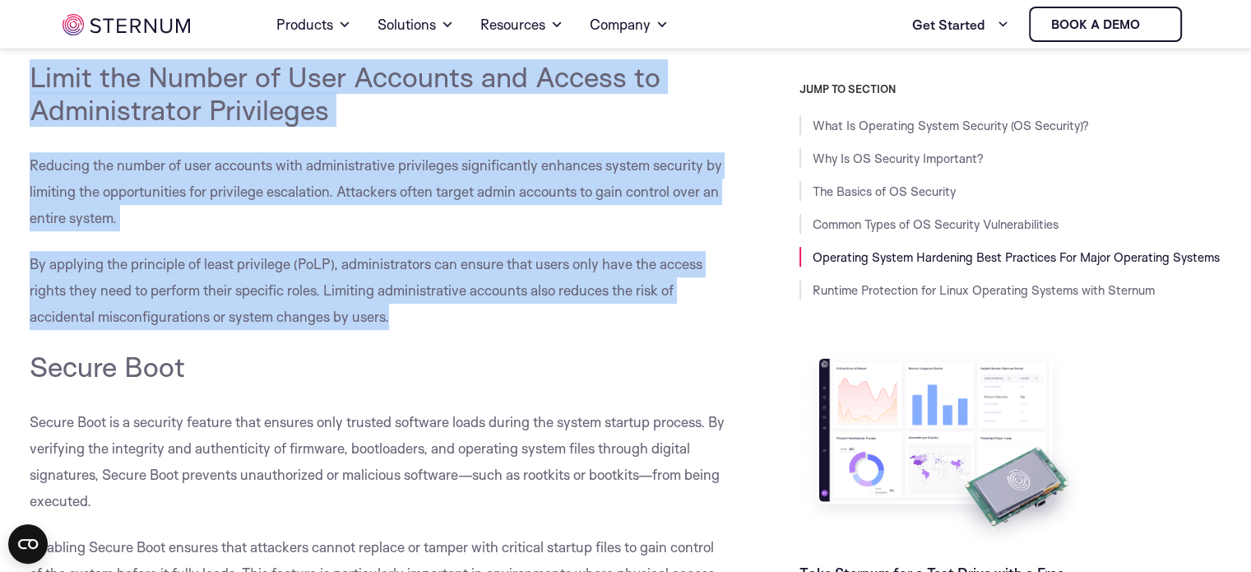
drag, startPoint x: 58, startPoint y: 95, endPoint x: 278, endPoint y: 212, distance: 248.7
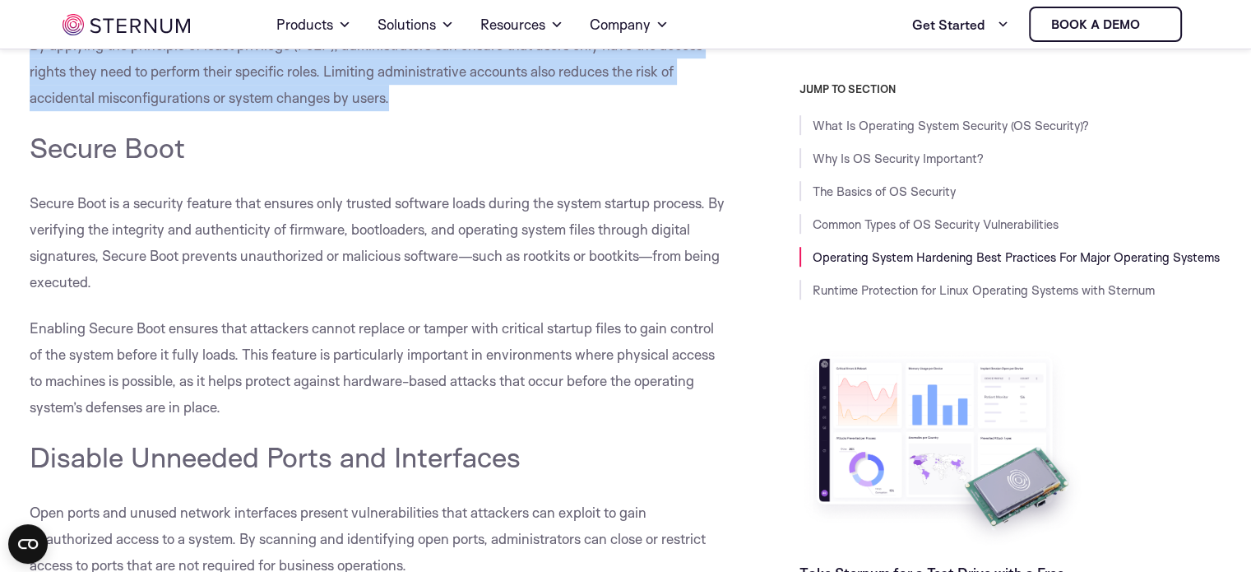
scroll to position [7396, 0]
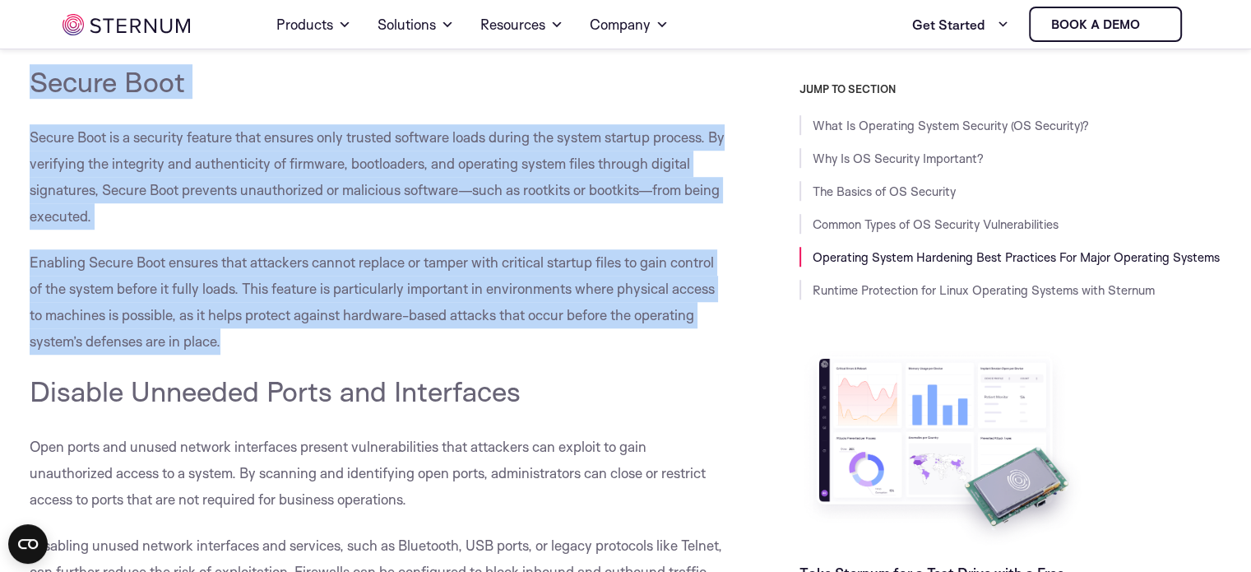
drag, startPoint x: 30, startPoint y: 74, endPoint x: 579, endPoint y: 338, distance: 609.5
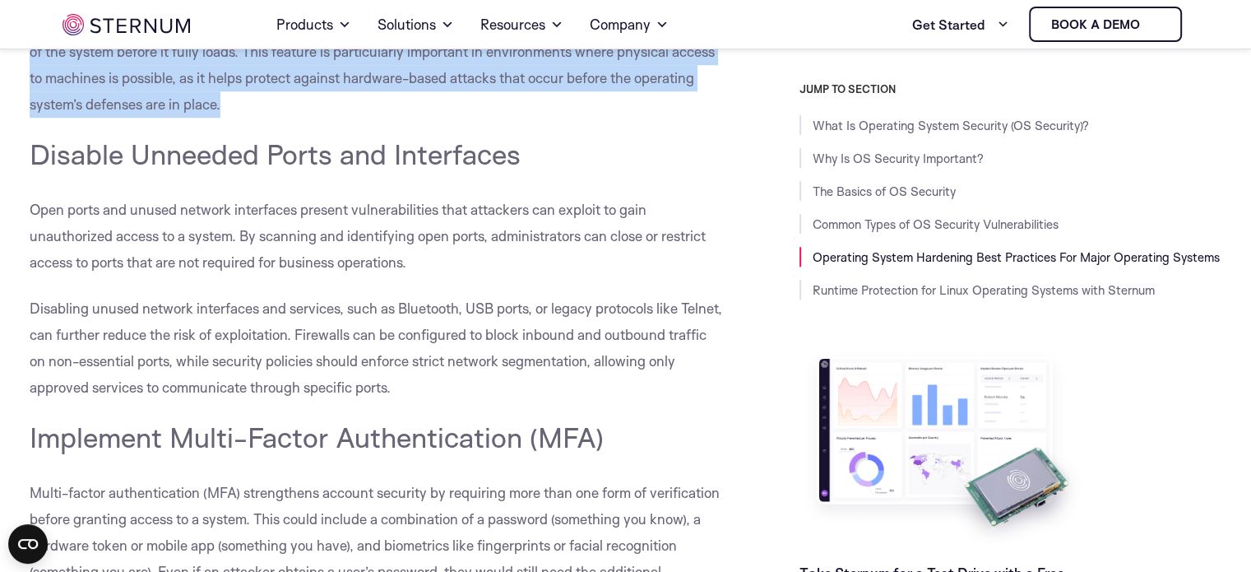
scroll to position [7626, 0]
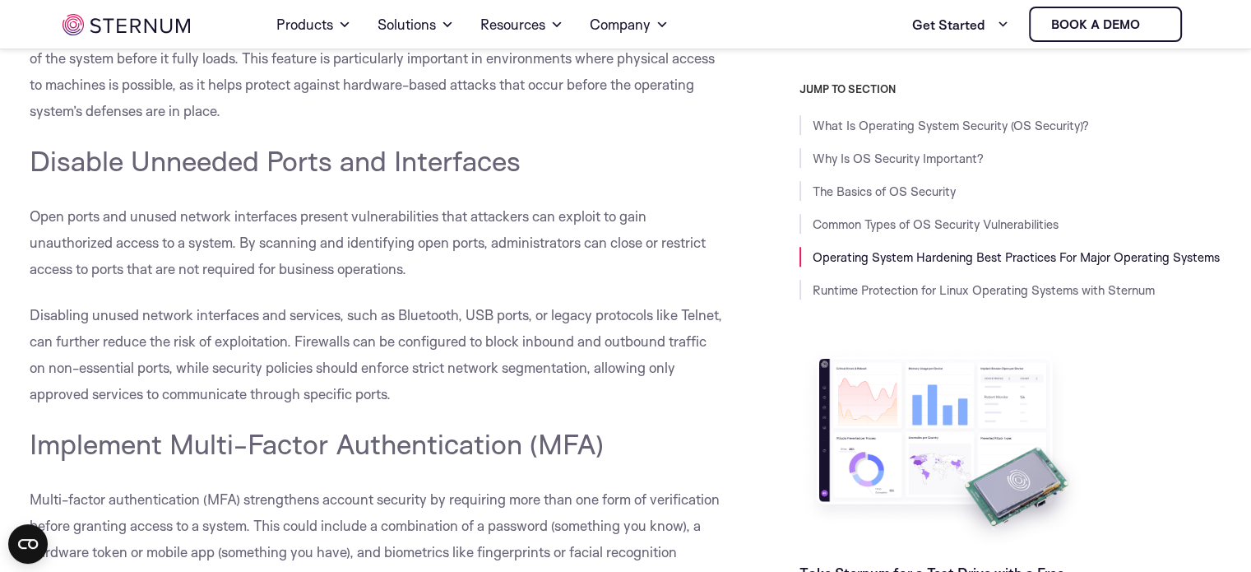
click at [34, 153] on span "Disable Unneeded Ports and Interfaces" at bounding box center [275, 160] width 491 height 35
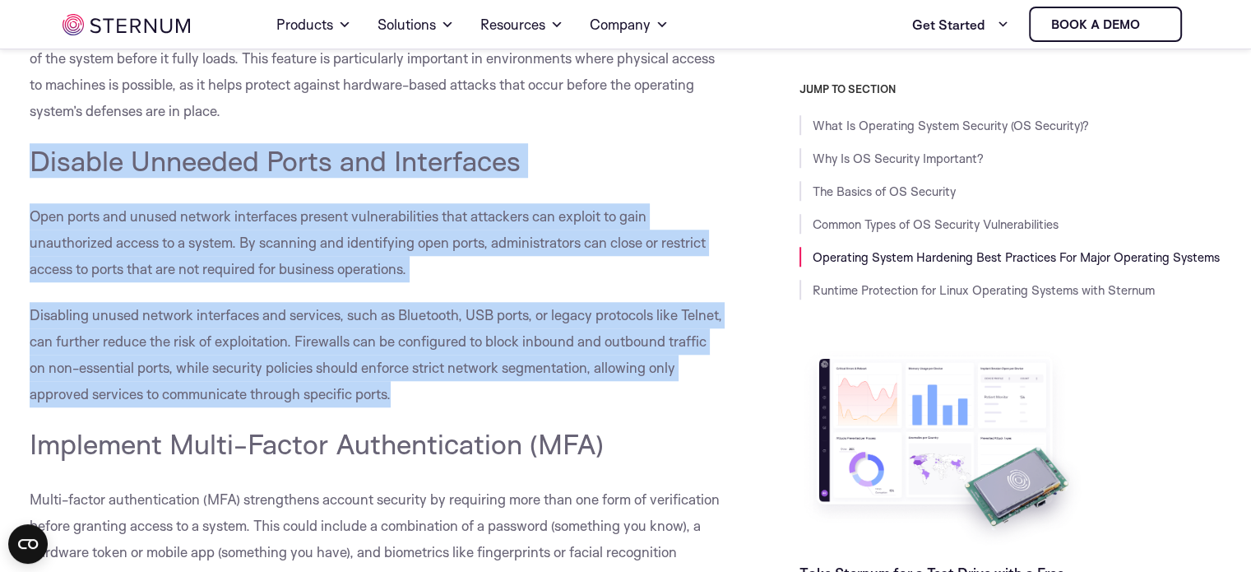
drag, startPoint x: 34, startPoint y: 153, endPoint x: 405, endPoint y: 391, distance: 440.5
click at [405, 391] on div "What Is Operating System Security (OS Security)? Operating system security, or …" at bounding box center [378, 522] width 696 height 15390
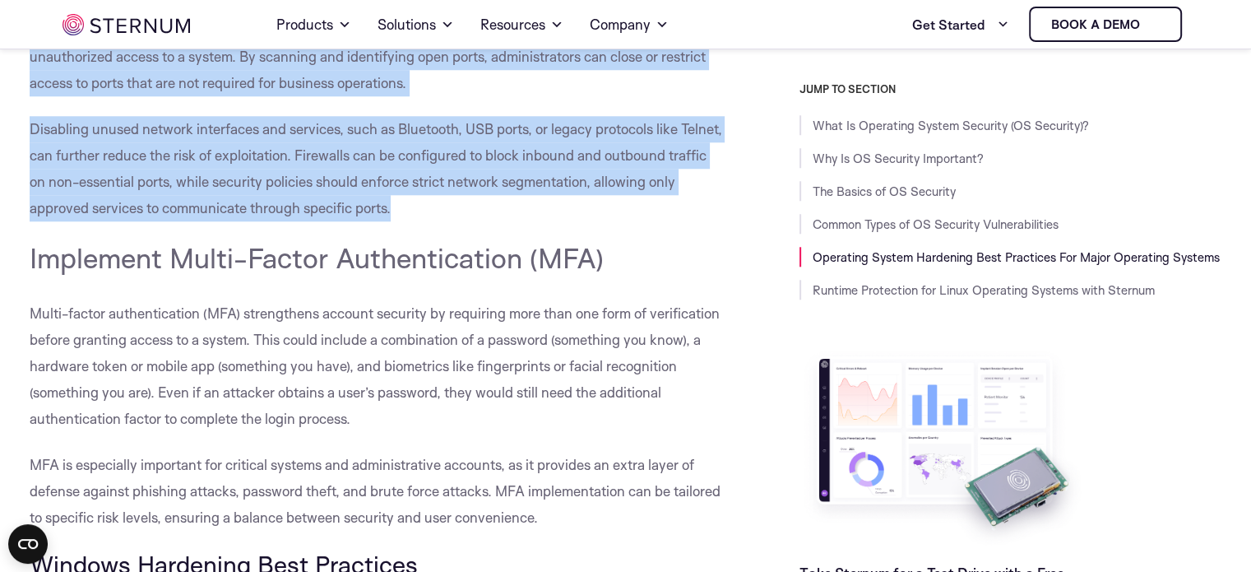
scroll to position [7955, 0]
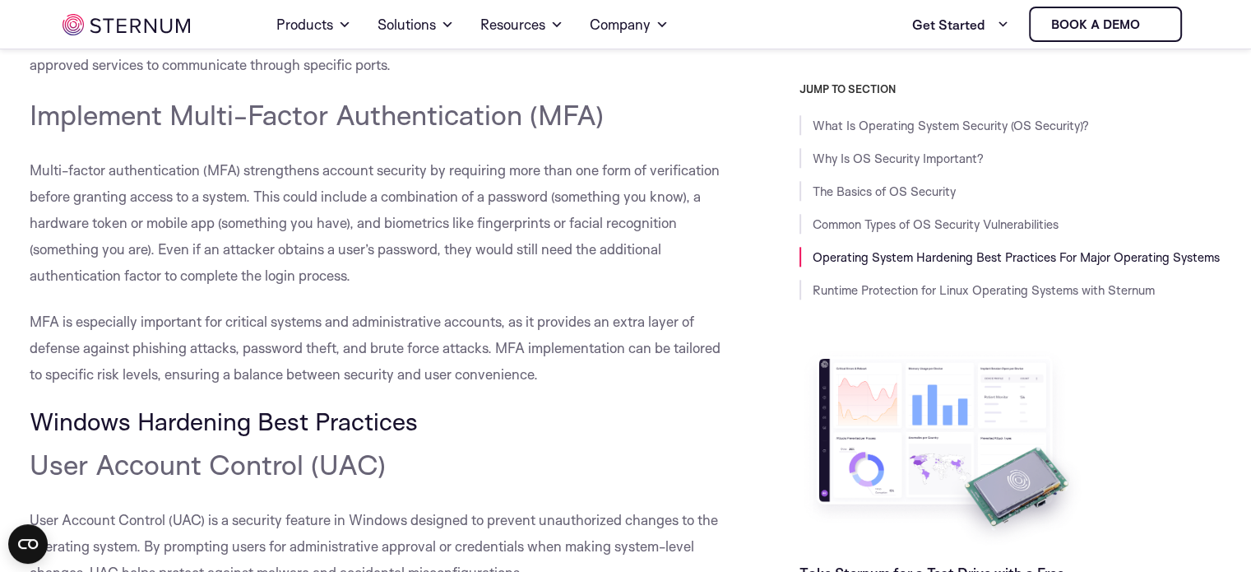
click at [120, 155] on div "What Is Operating System Security (OS Security)? Operating system security, or …" at bounding box center [378, 193] width 696 height 15390
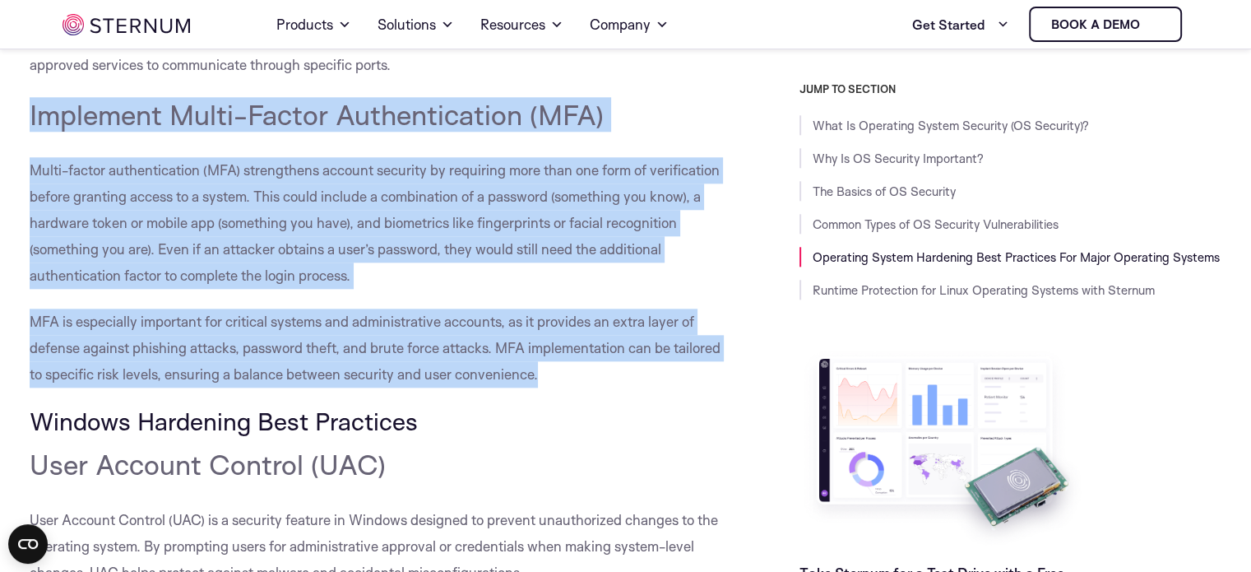
drag, startPoint x: 29, startPoint y: 113, endPoint x: 668, endPoint y: 370, distance: 688.5
click at [668, 370] on div "What Is Operating System Security (OS Security)? Operating system security, or …" at bounding box center [378, 193] width 696 height 15390
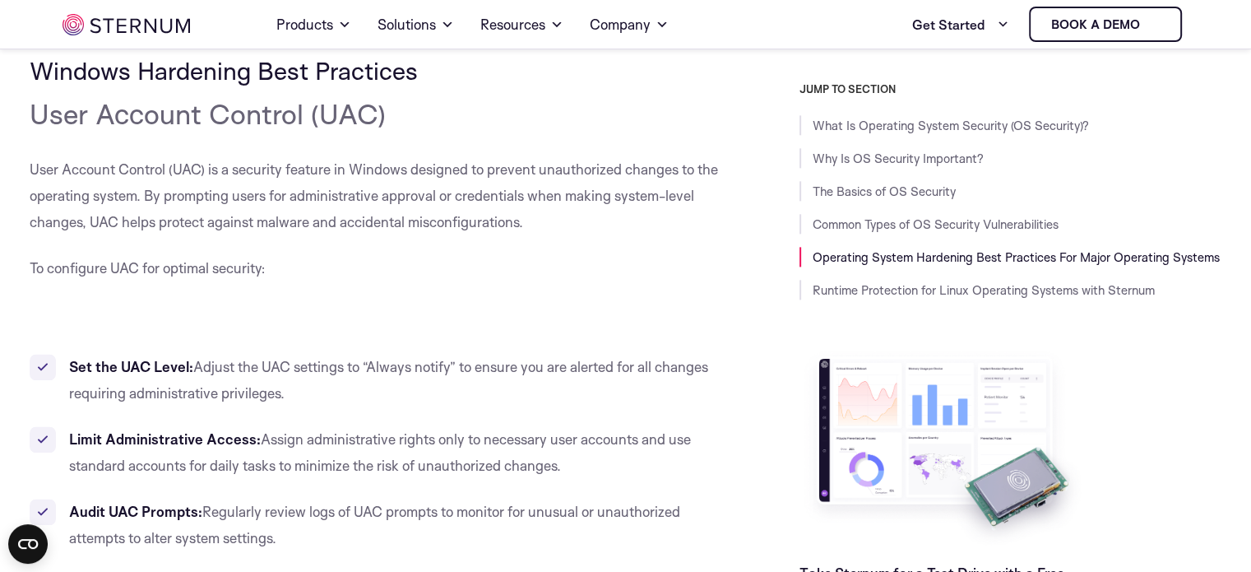
scroll to position [8349, 0]
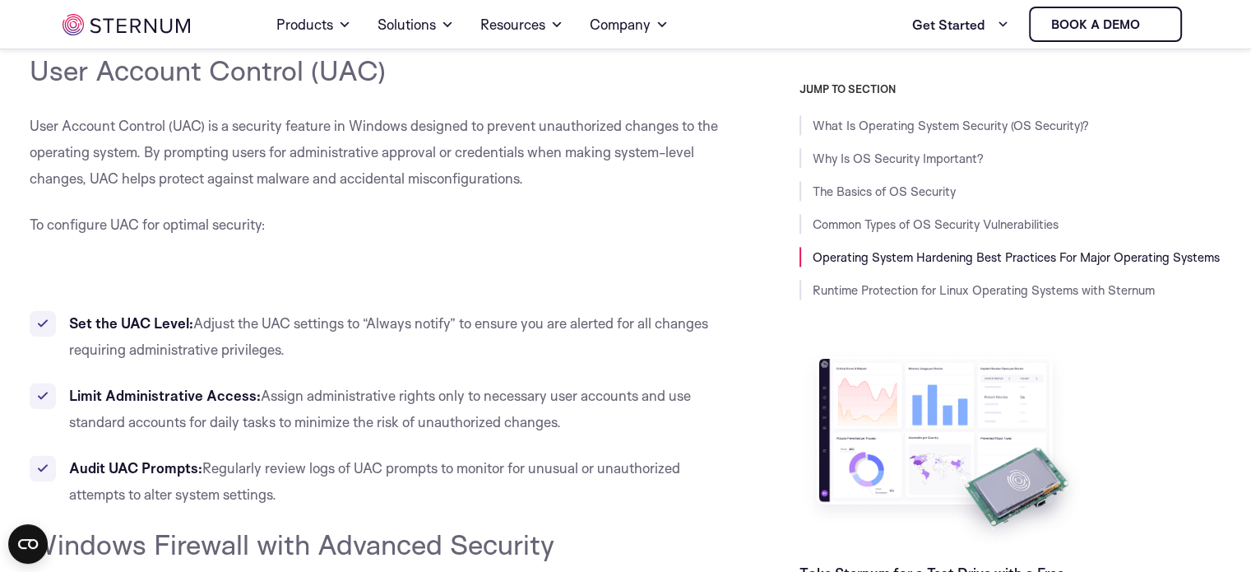
click at [30, 65] on span "User Account Control (UAC)" at bounding box center [208, 70] width 356 height 35
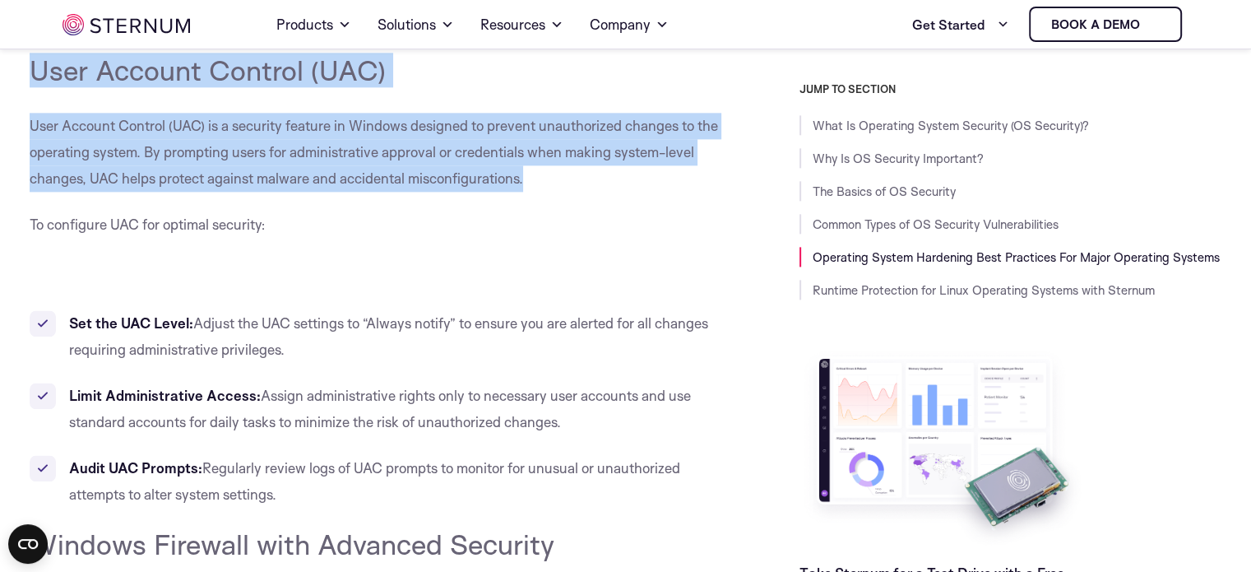
drag, startPoint x: 30, startPoint y: 65, endPoint x: 551, endPoint y: 203, distance: 538.6
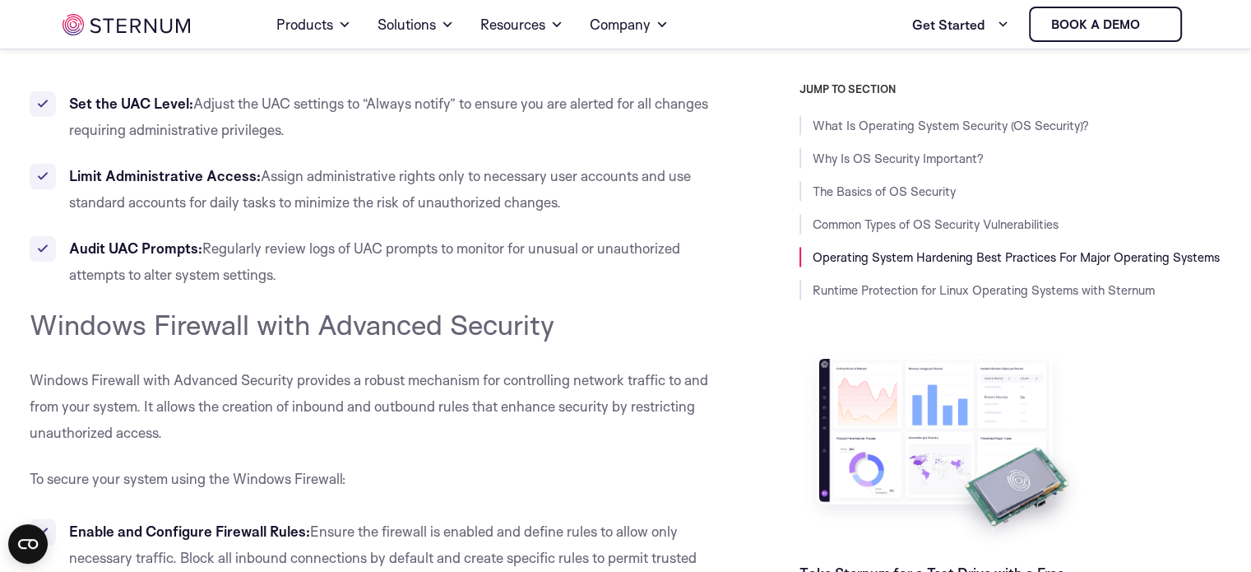
scroll to position [8635, 0]
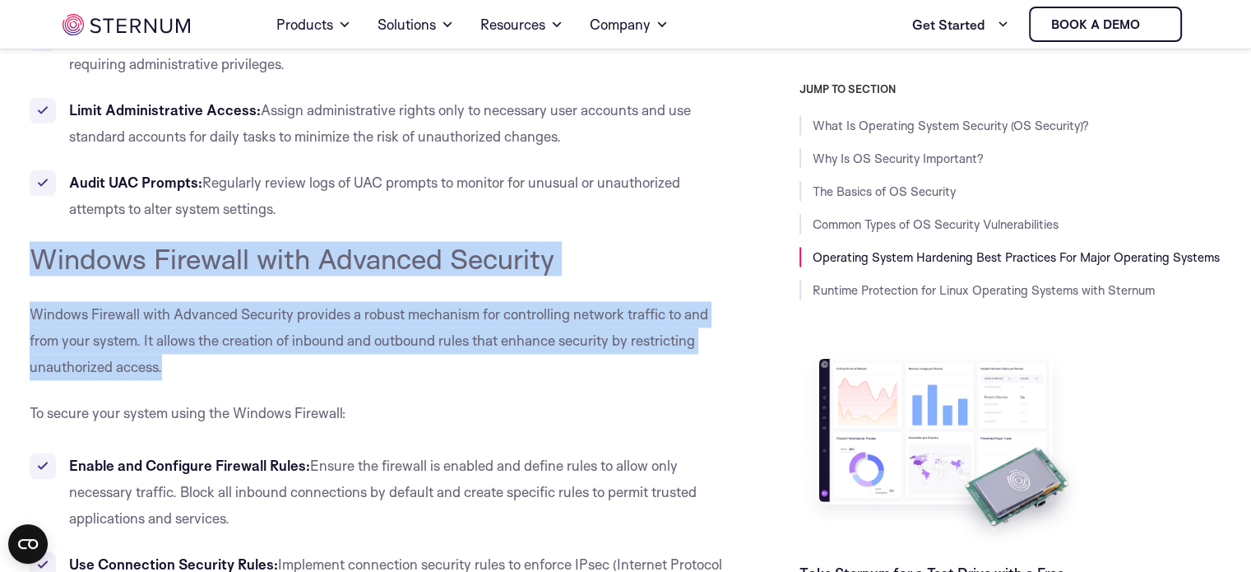
drag, startPoint x: 33, startPoint y: 256, endPoint x: 220, endPoint y: 374, distance: 221.8
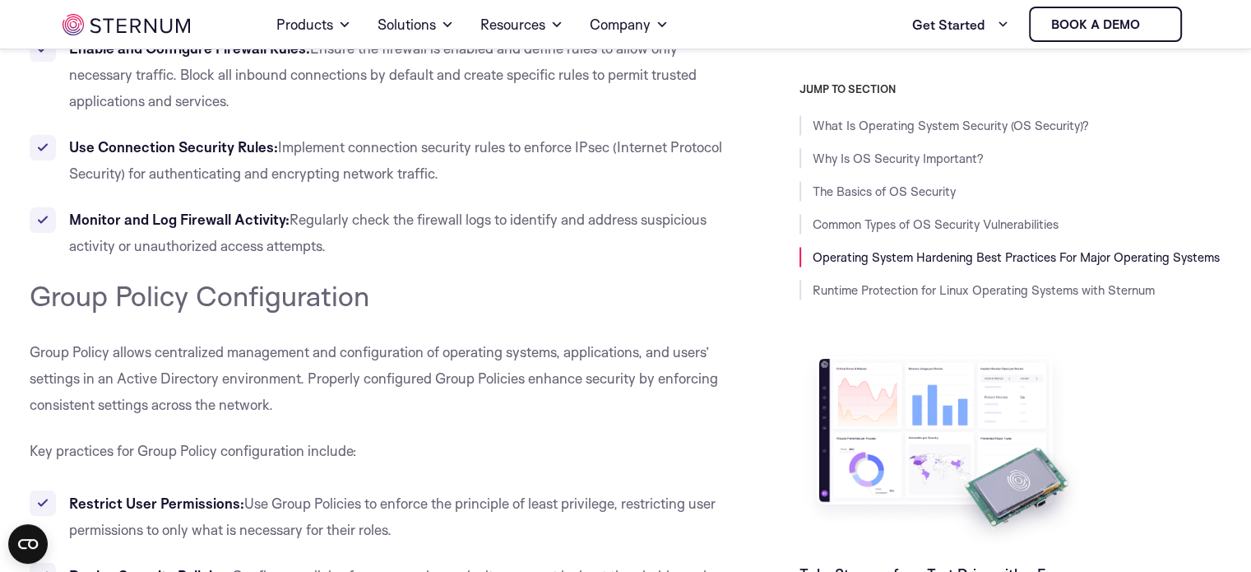
scroll to position [9084, 0]
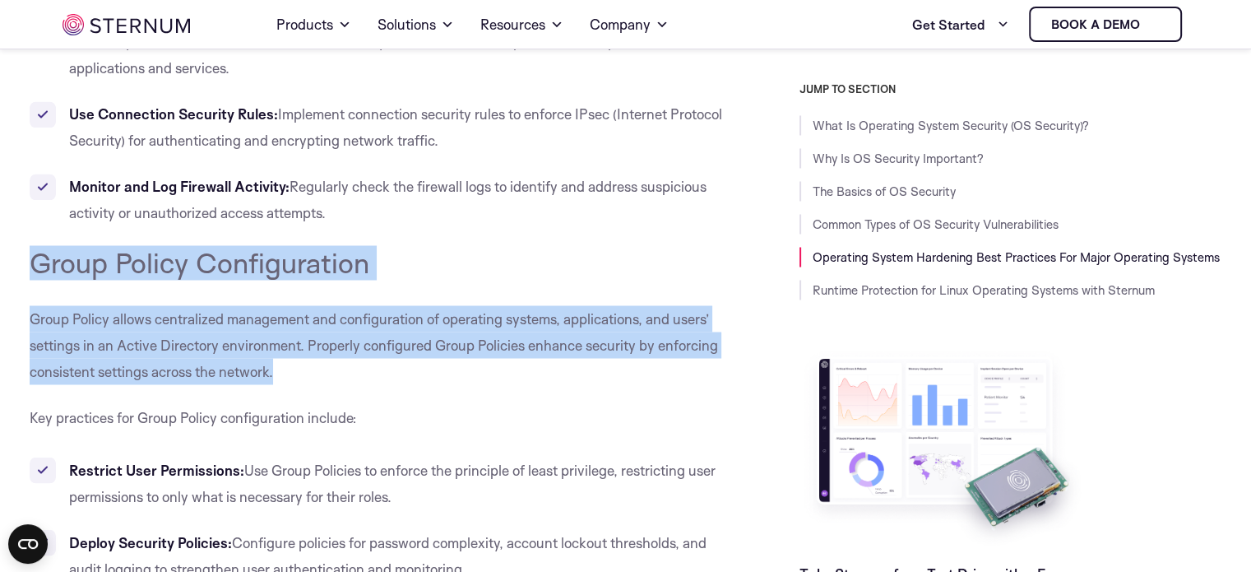
drag, startPoint x: 30, startPoint y: 252, endPoint x: 312, endPoint y: 366, distance: 304.0
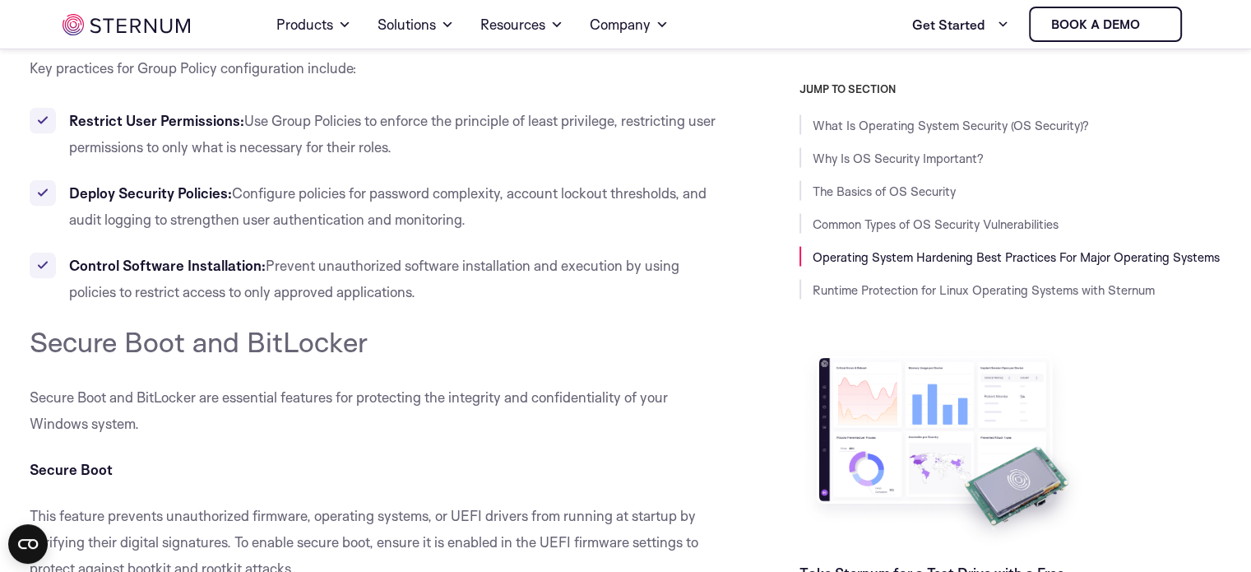
scroll to position [9478, 0]
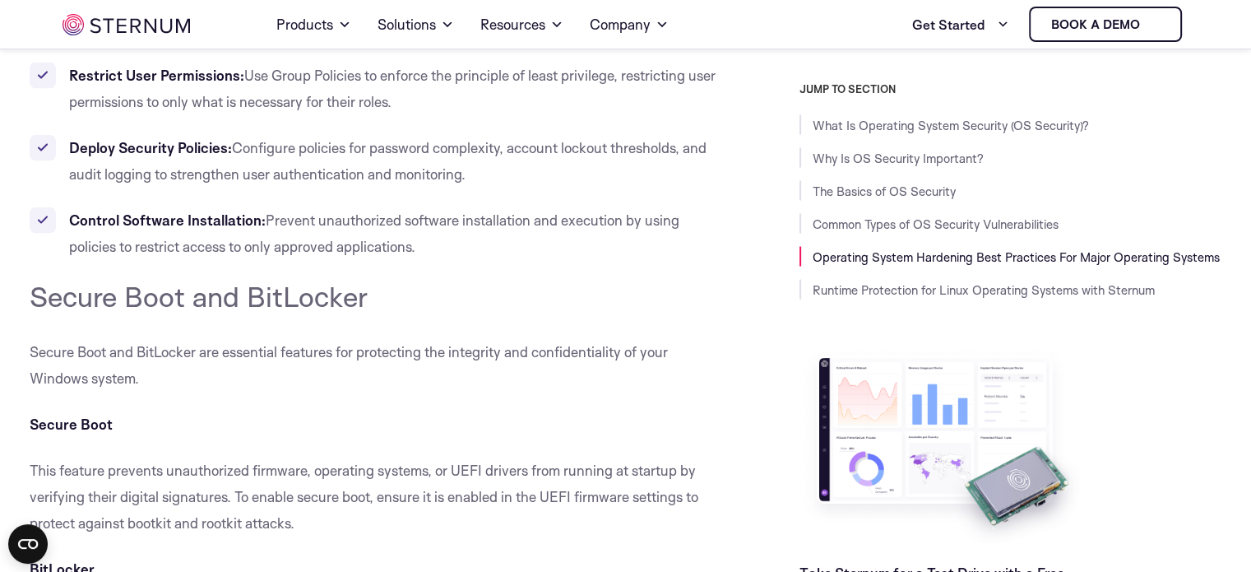
click at [33, 285] on span "Secure Boot and BitLocker" at bounding box center [199, 296] width 338 height 35
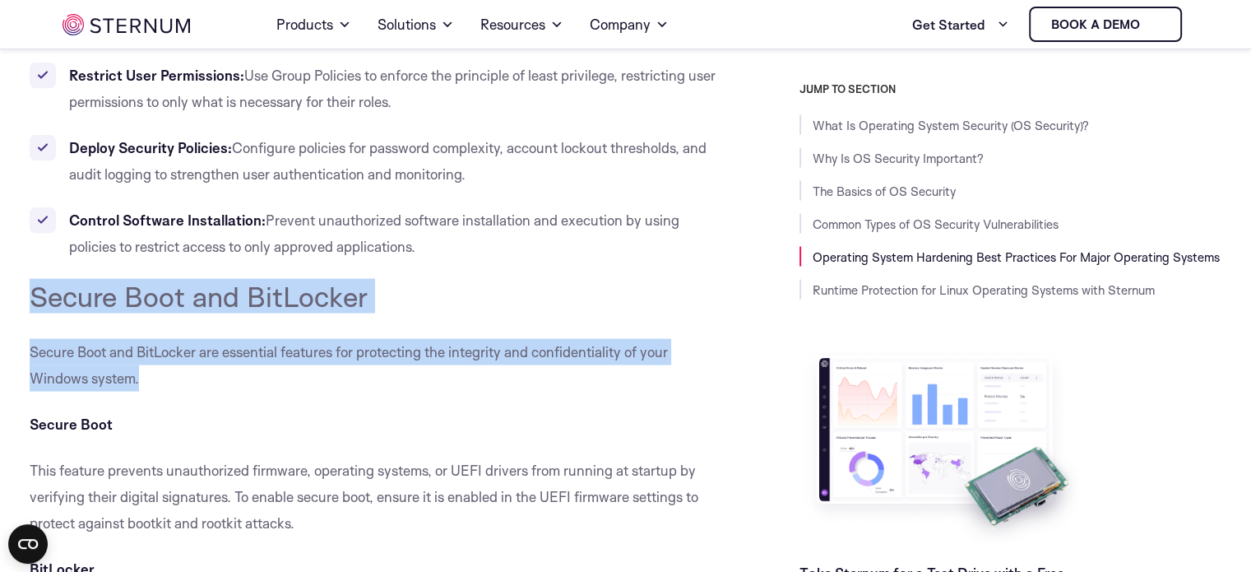
drag, startPoint x: 33, startPoint y: 285, endPoint x: 160, endPoint y: 376, distance: 155.6
drag, startPoint x: 32, startPoint y: 292, endPoint x: 228, endPoint y: 387, distance: 217.7
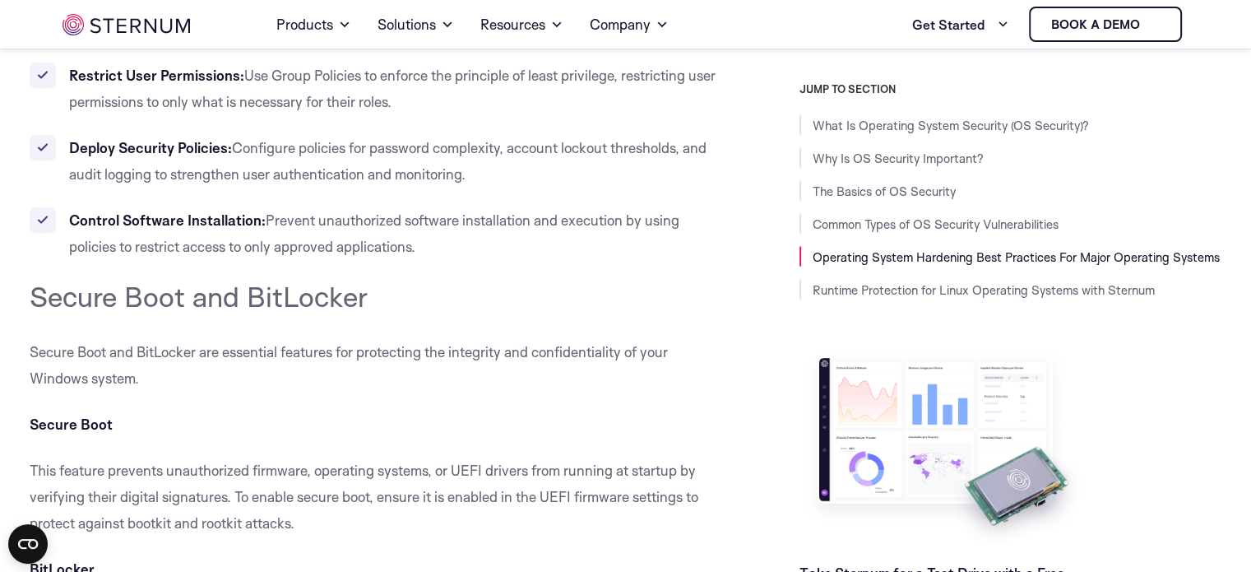
click at [37, 296] on span "Secure Boot and BitLocker" at bounding box center [199, 296] width 338 height 35
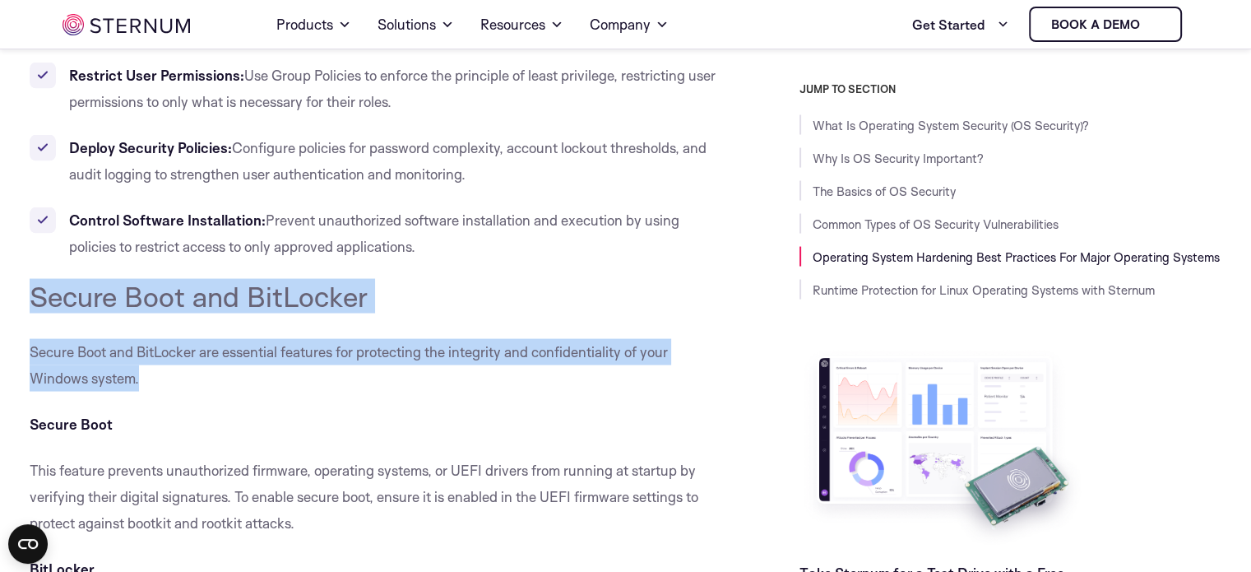
drag, startPoint x: 37, startPoint y: 296, endPoint x: 179, endPoint y: 354, distance: 153.5
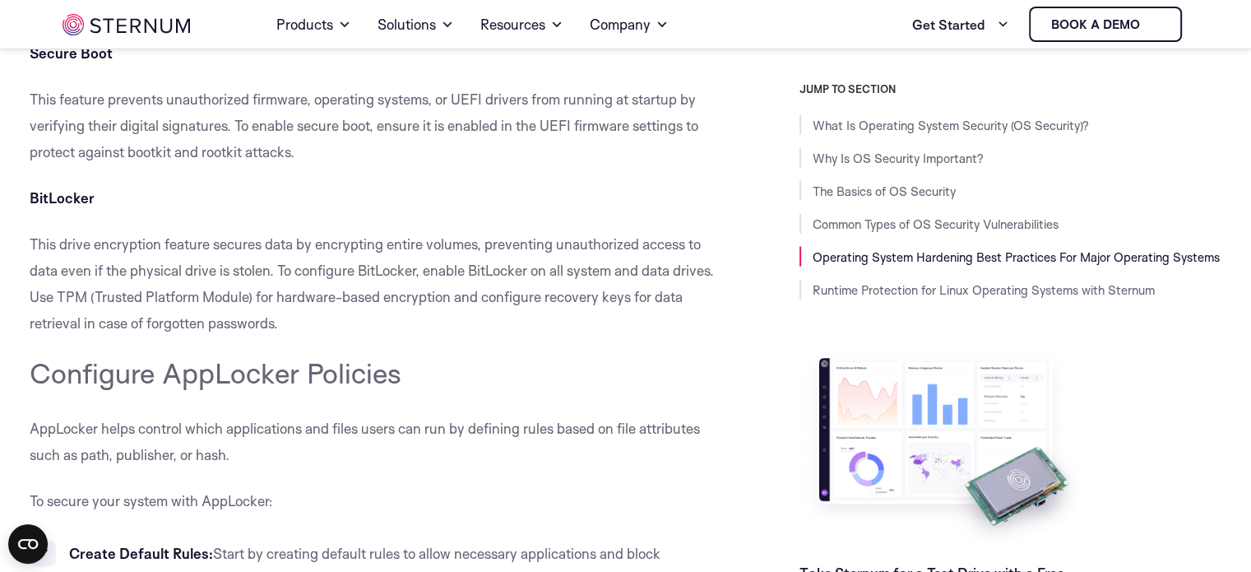
scroll to position [9894, 0]
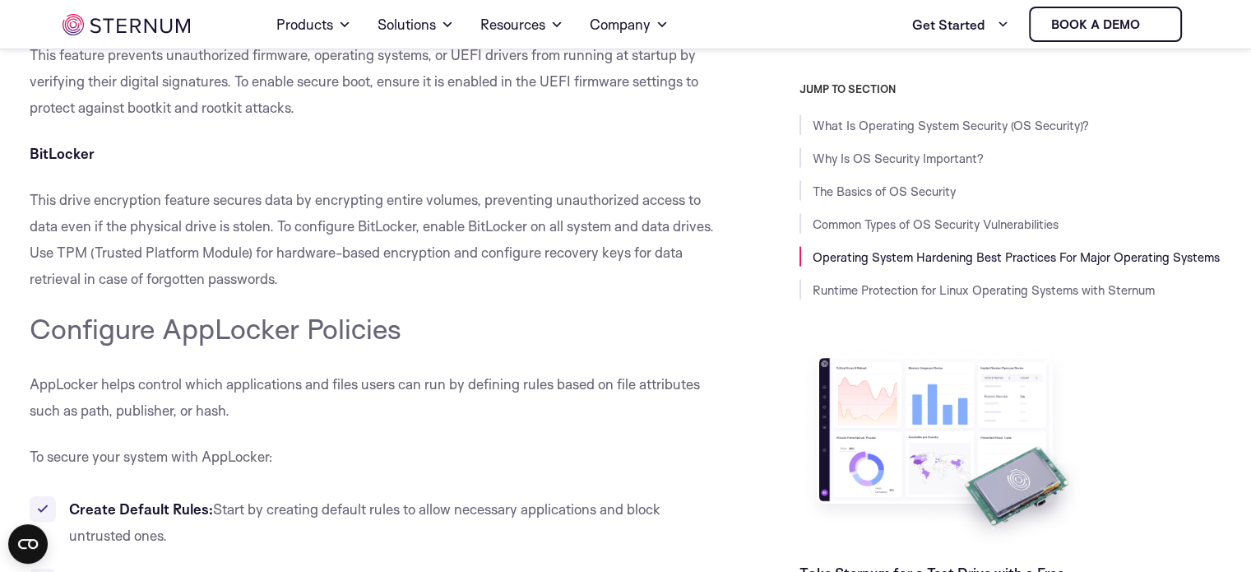
click at [33, 322] on span "Configure AppLocker Policies" at bounding box center [216, 328] width 372 height 35
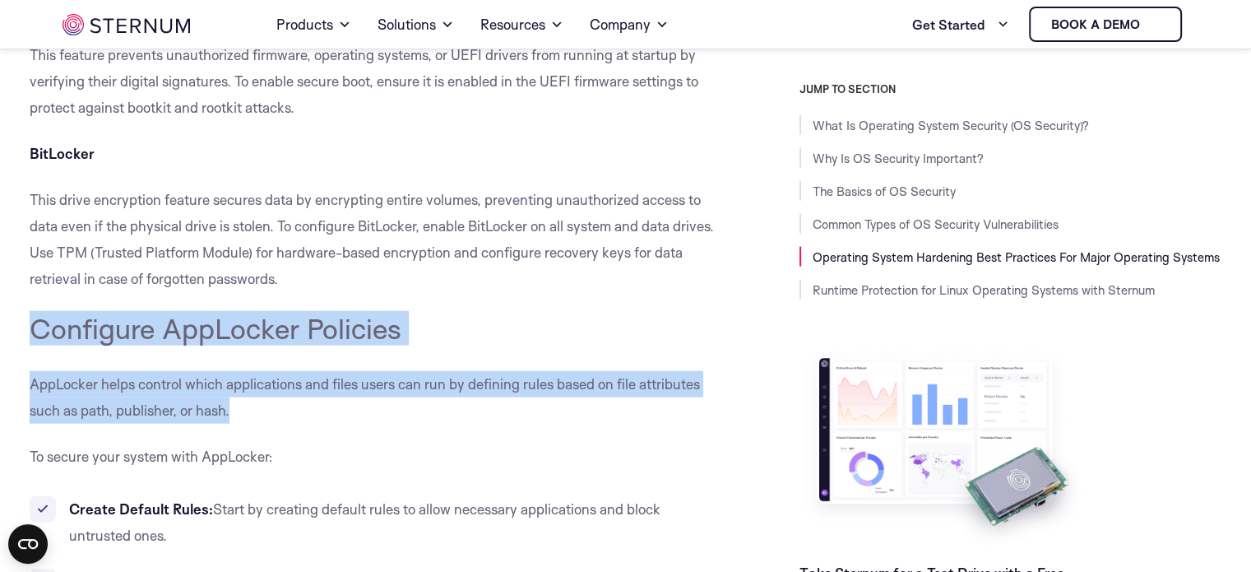
drag, startPoint x: 33, startPoint y: 322, endPoint x: 288, endPoint y: 414, distance: 271.1
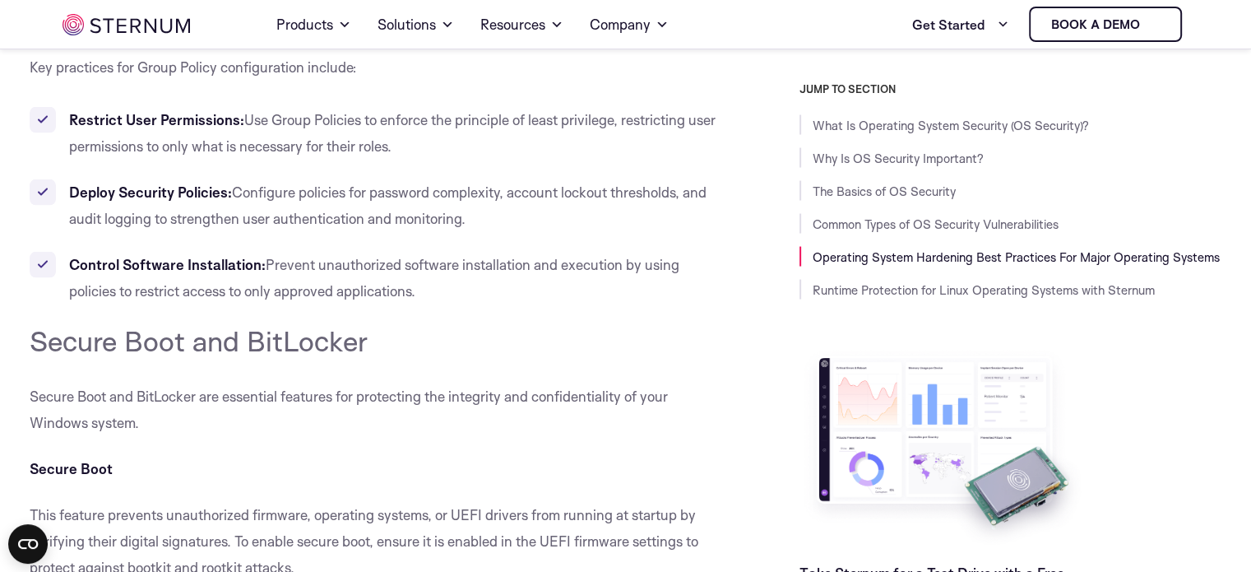
scroll to position [9392, 0]
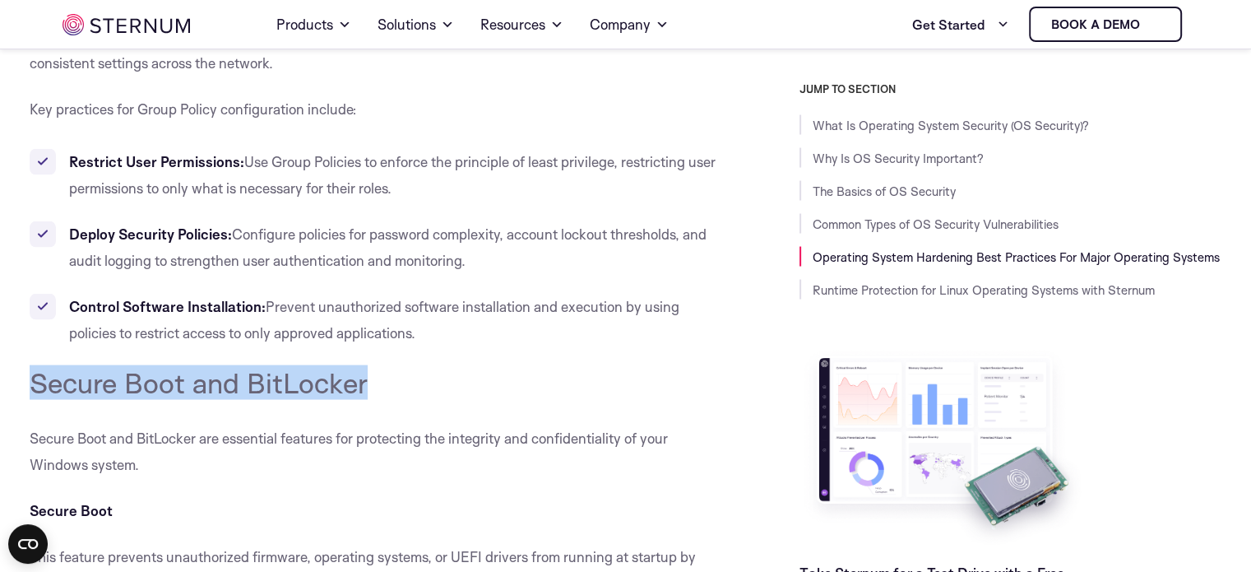
drag, startPoint x: 28, startPoint y: 374, endPoint x: 352, endPoint y: 373, distance: 324.0
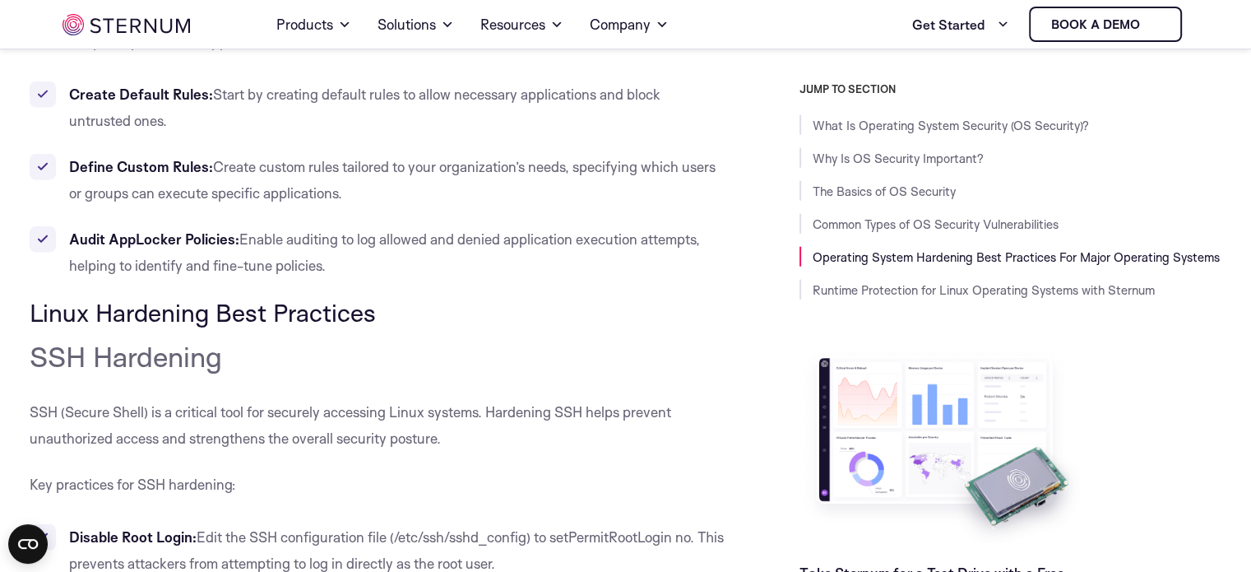
scroll to position [10352, 0]
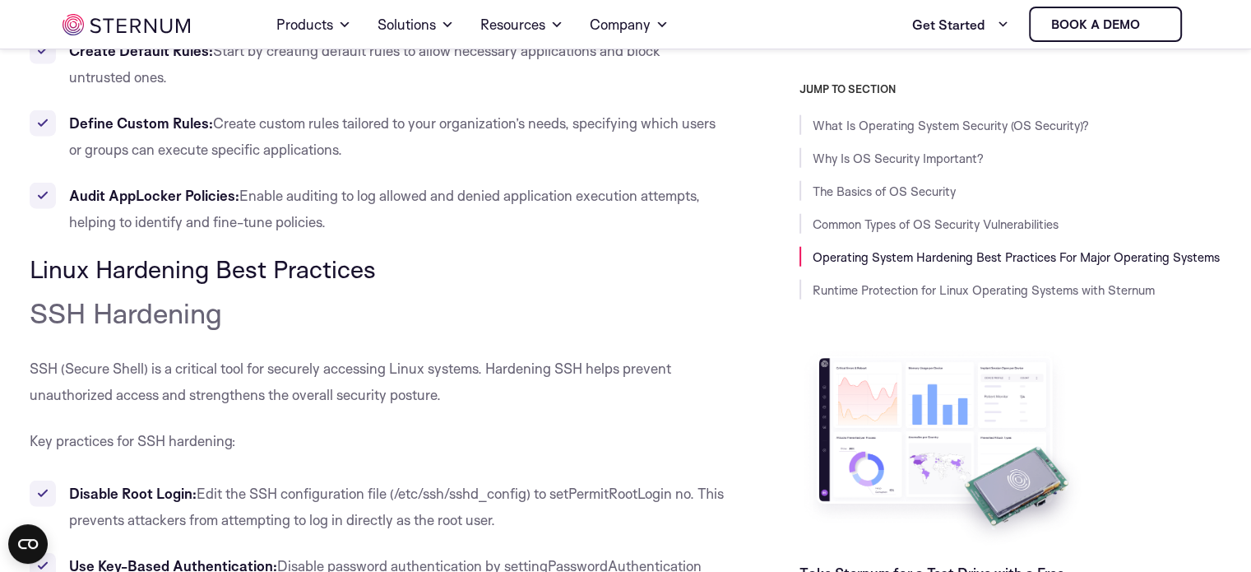
click at [33, 305] on span "SSH Hardening" at bounding box center [126, 312] width 192 height 35
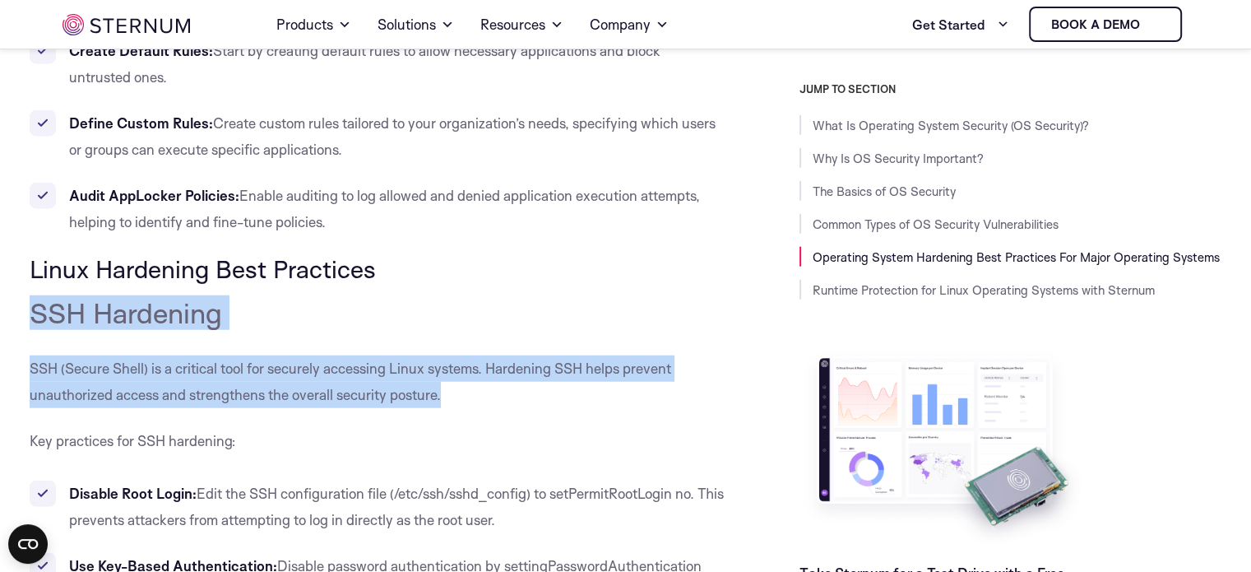
drag, startPoint x: 33, startPoint y: 305, endPoint x: 462, endPoint y: 401, distance: 439.9
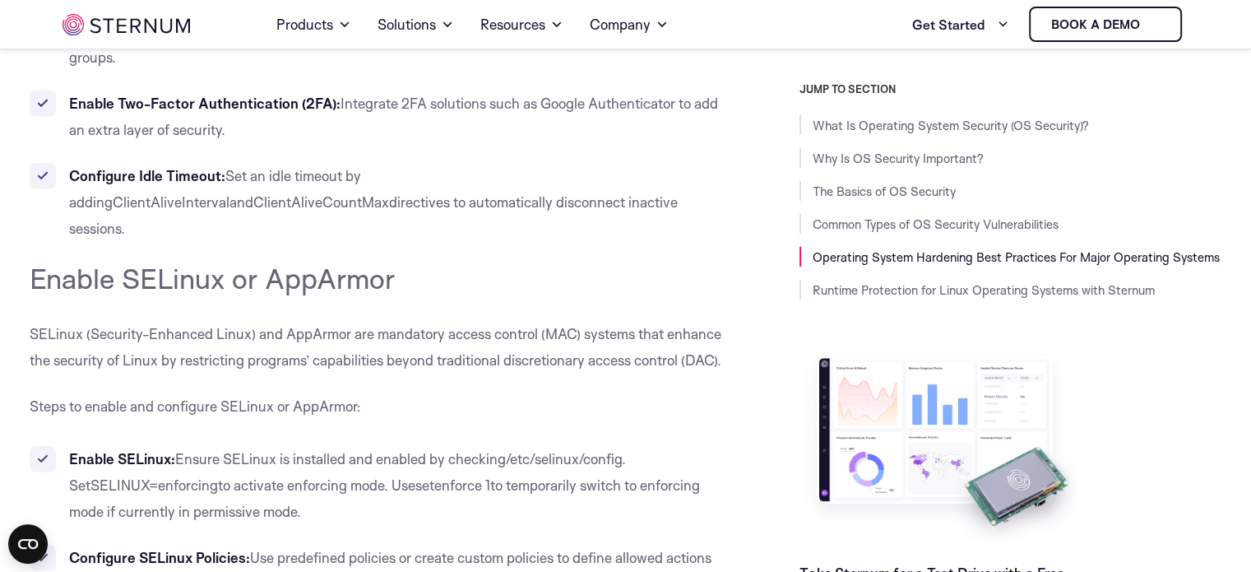
scroll to position [11097, 0]
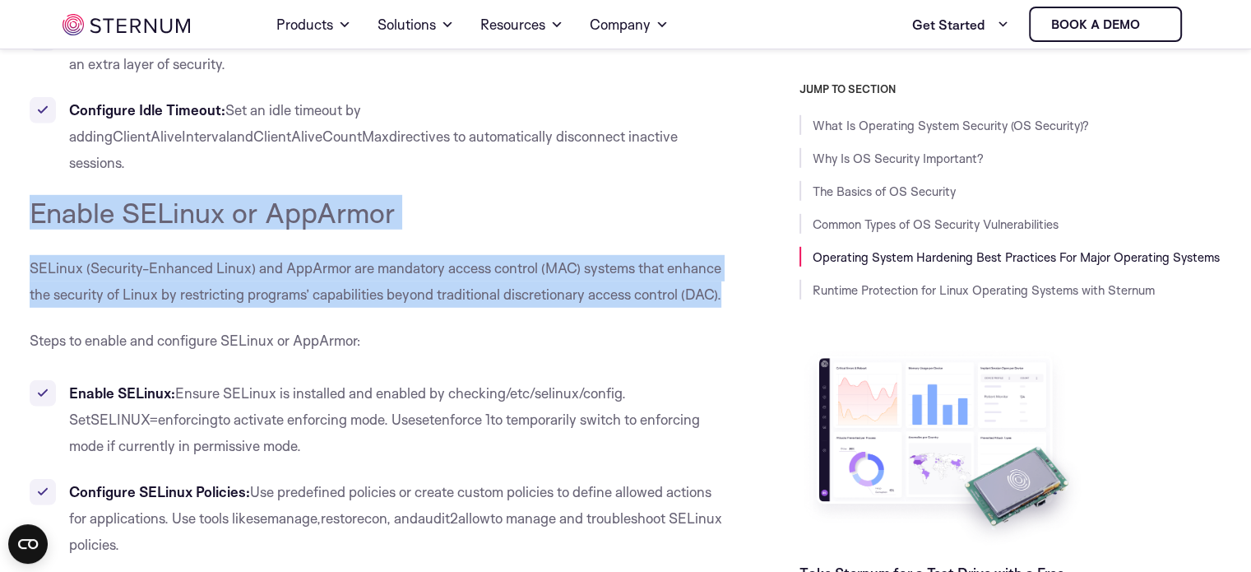
drag, startPoint x: 36, startPoint y: 183, endPoint x: 723, endPoint y: 262, distance: 691.2
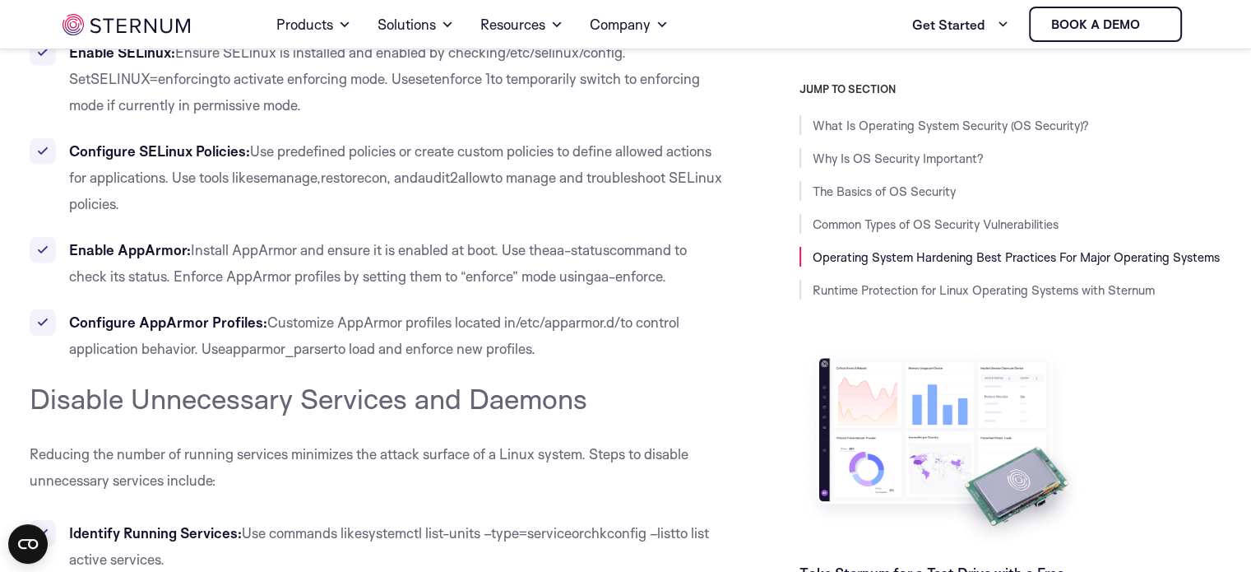
scroll to position [11557, 0]
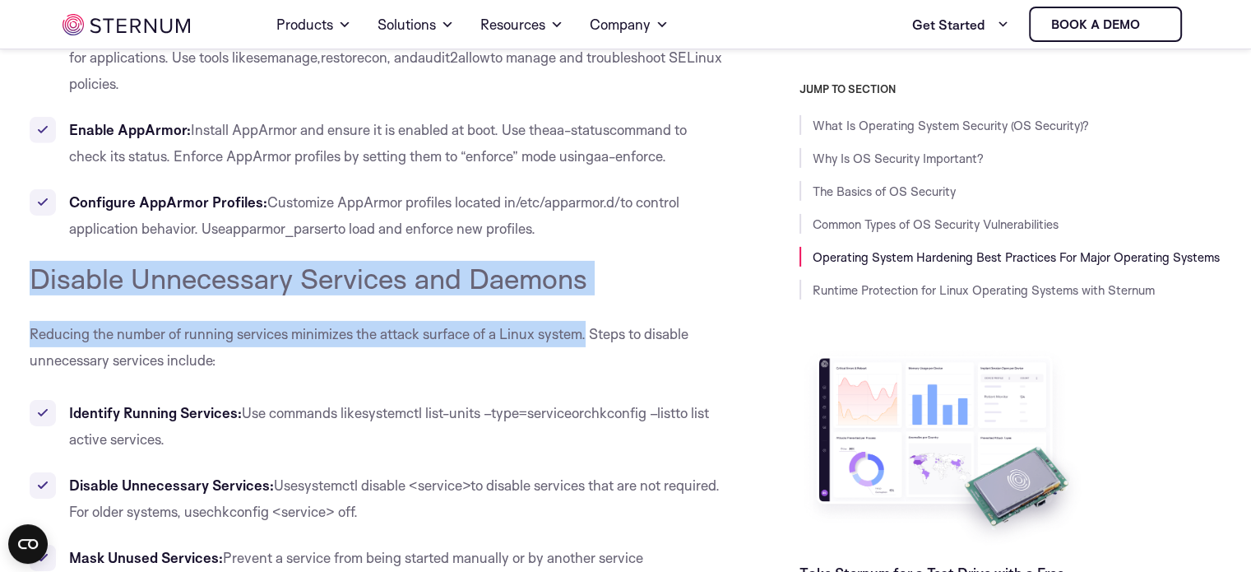
drag, startPoint x: 35, startPoint y: 248, endPoint x: 586, endPoint y: 310, distance: 554.5
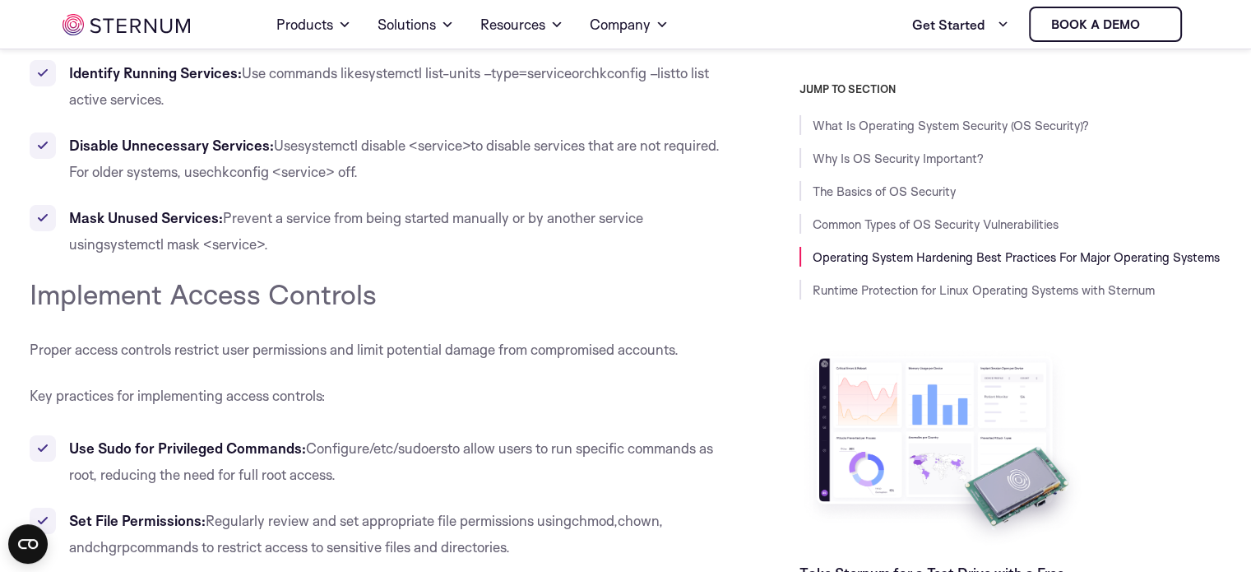
scroll to position [11940, 0]
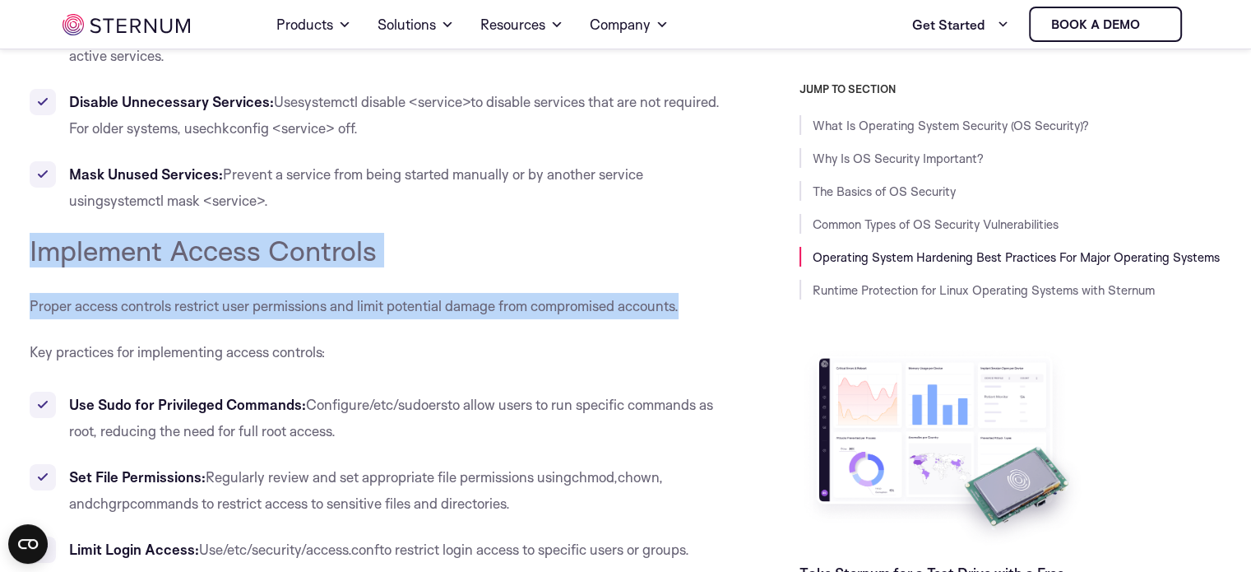
drag, startPoint x: 23, startPoint y: 213, endPoint x: 706, endPoint y: 281, distance: 686.8
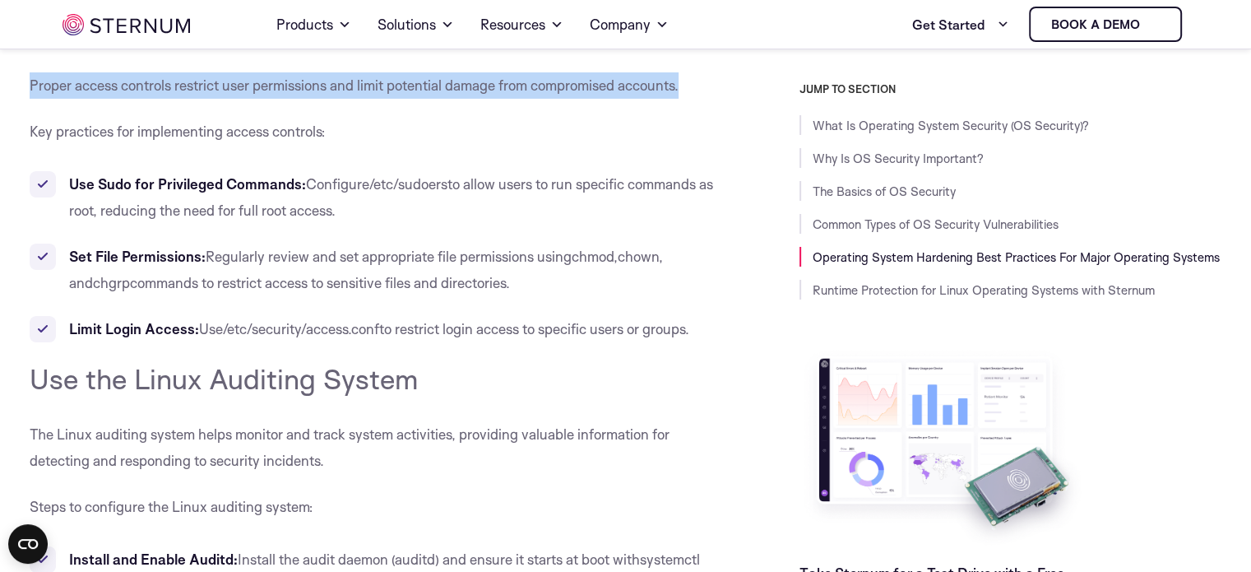
scroll to position [12203, 0]
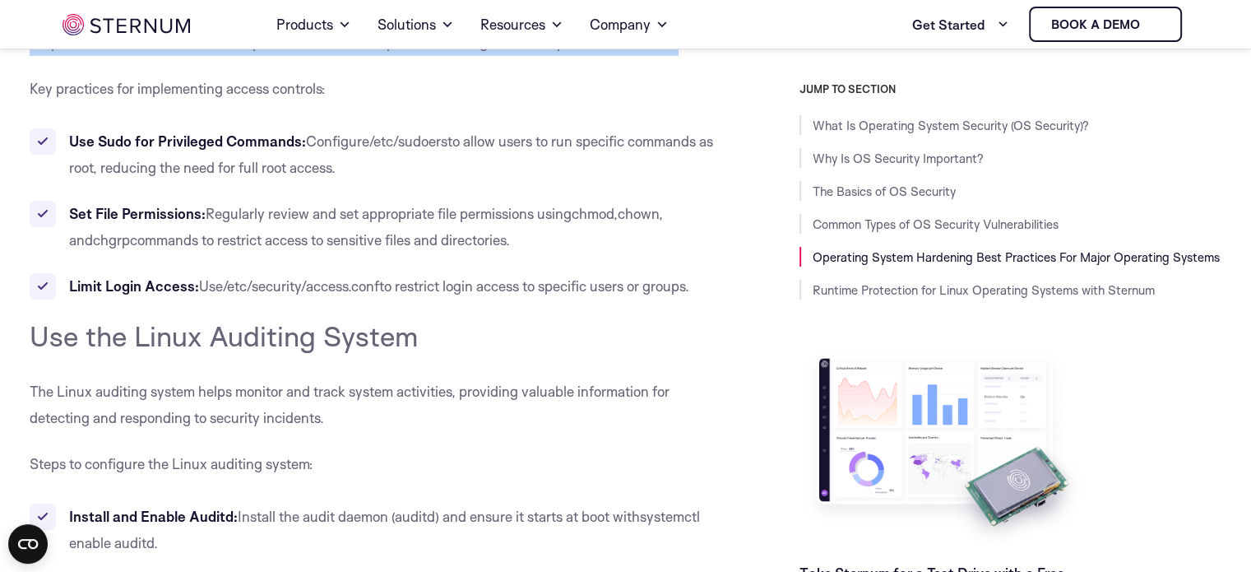
click at [32, 318] on span "Use the Linux Auditing System" at bounding box center [224, 335] width 388 height 35
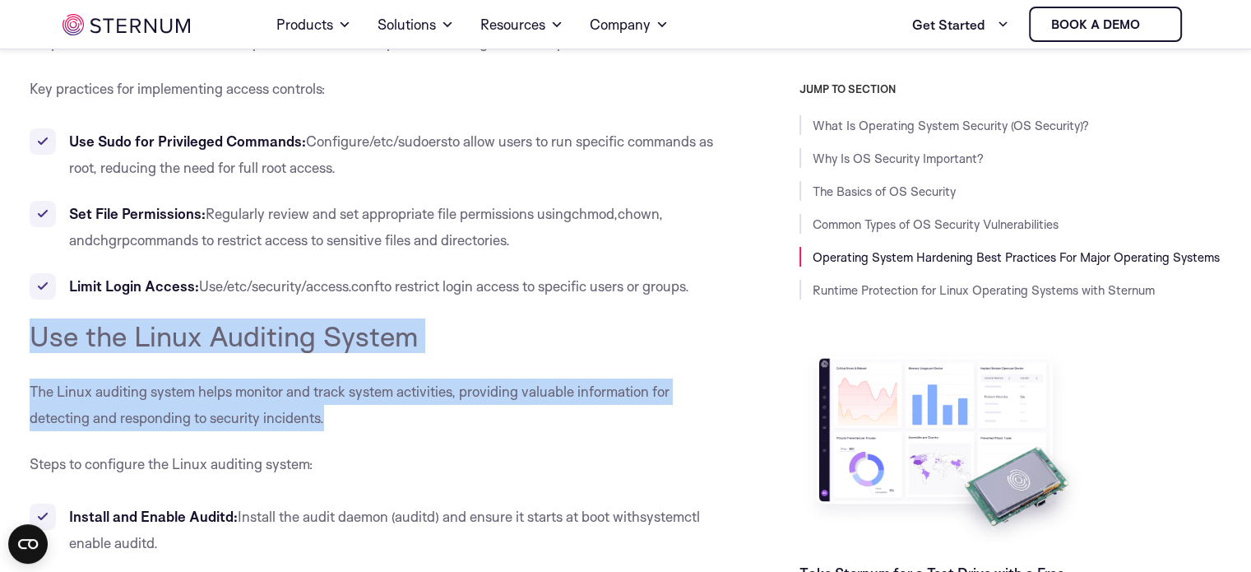
drag, startPoint x: 32, startPoint y: 303, endPoint x: 337, endPoint y: 387, distance: 316.6
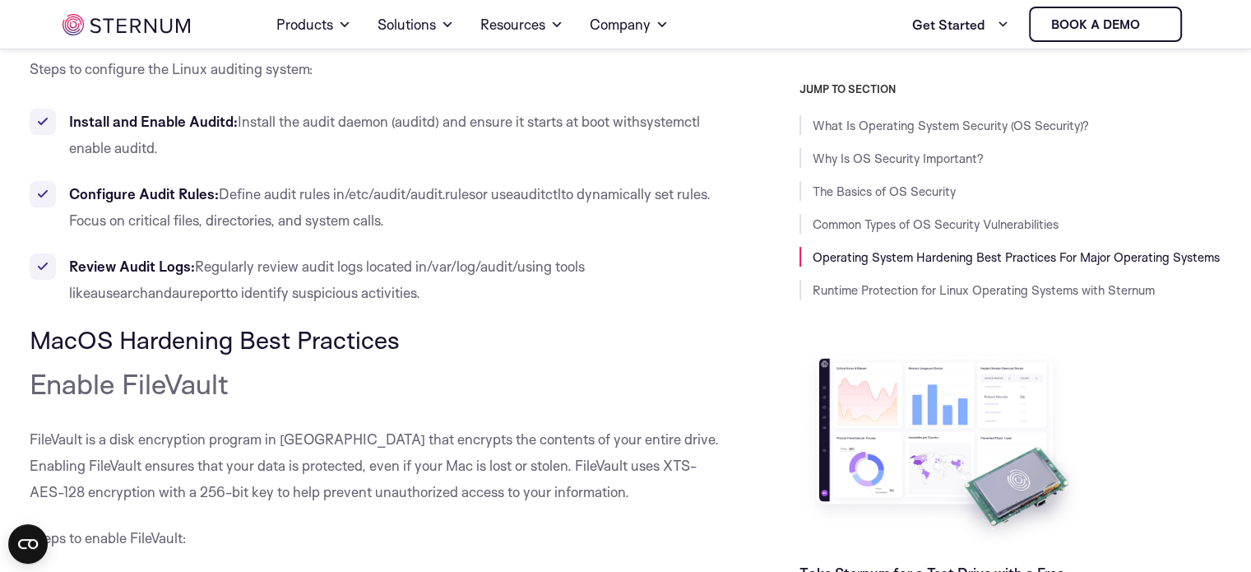
scroll to position [12664, 0]
